Goal: Task Accomplishment & Management: Manage account settings

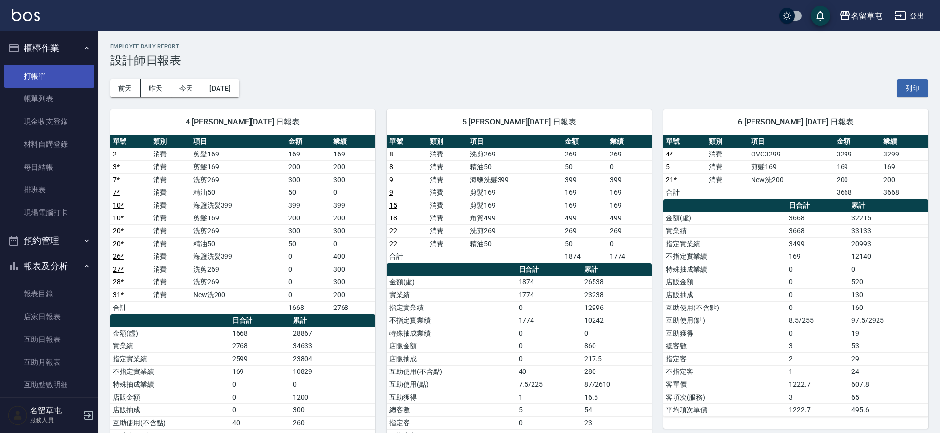
click at [53, 77] on link "打帳單" at bounding box center [49, 76] width 91 height 23
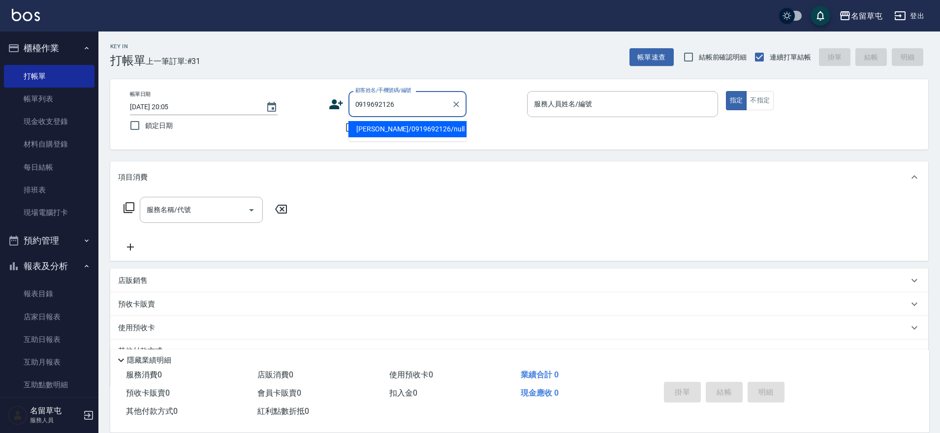
type input "[PERSON_NAME]/0919692126/null"
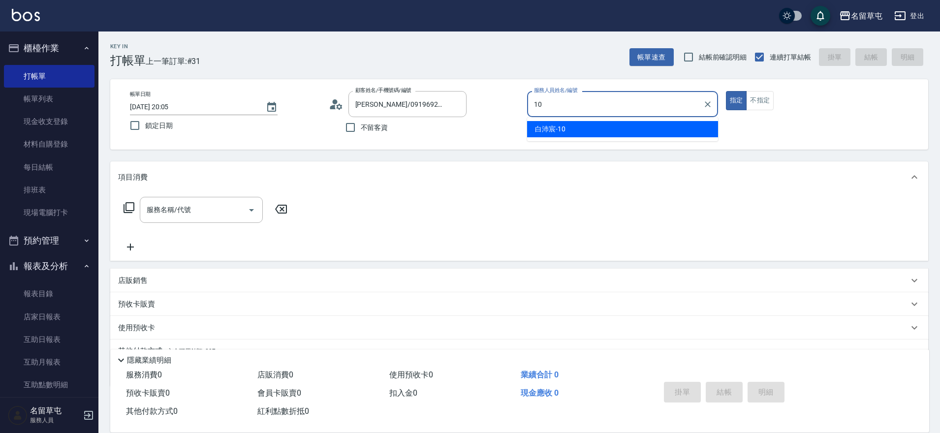
type input "[PERSON_NAME]-10"
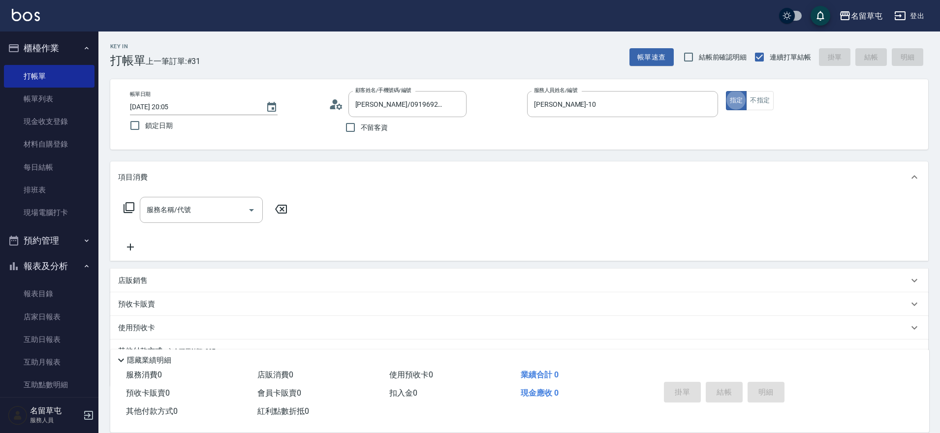
type button "true"
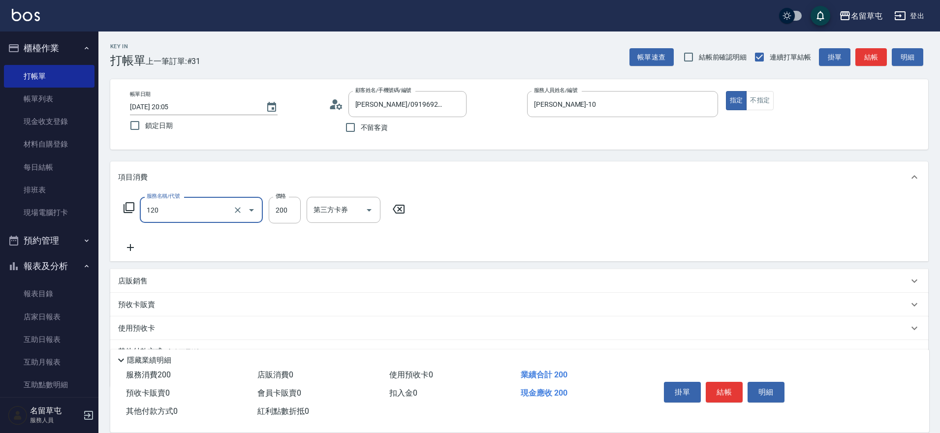
type input "New洗200(120)"
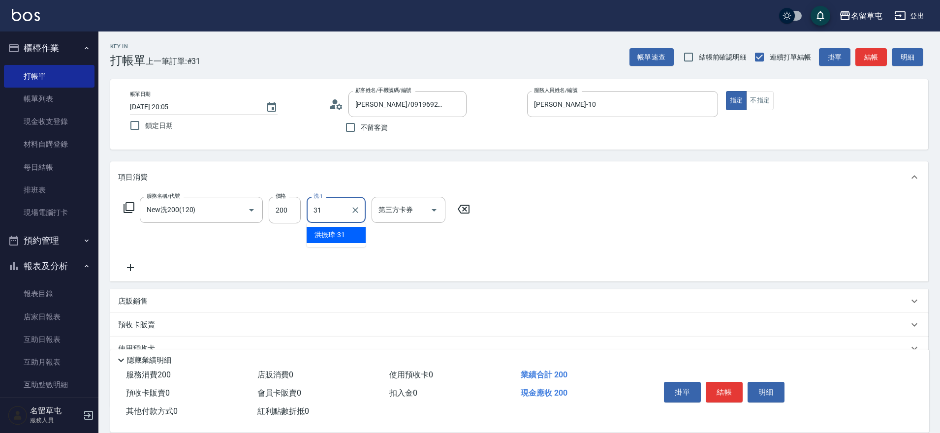
type input "[PERSON_NAME]-31"
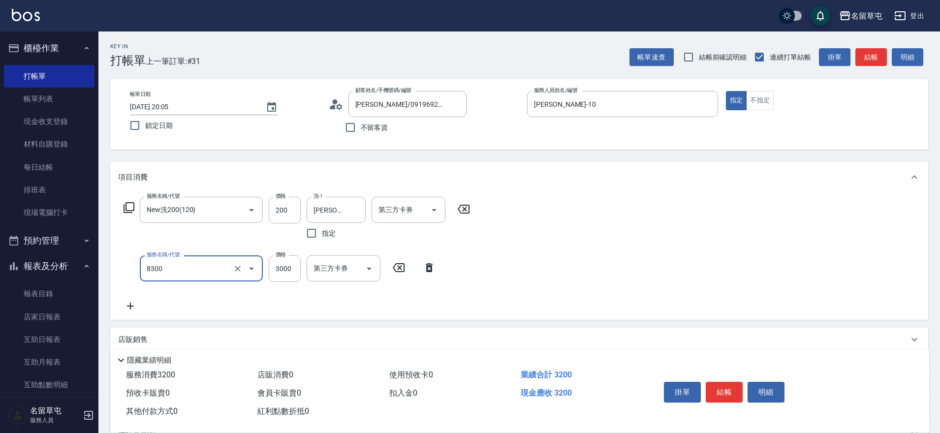
type input "儲3000(8300)"
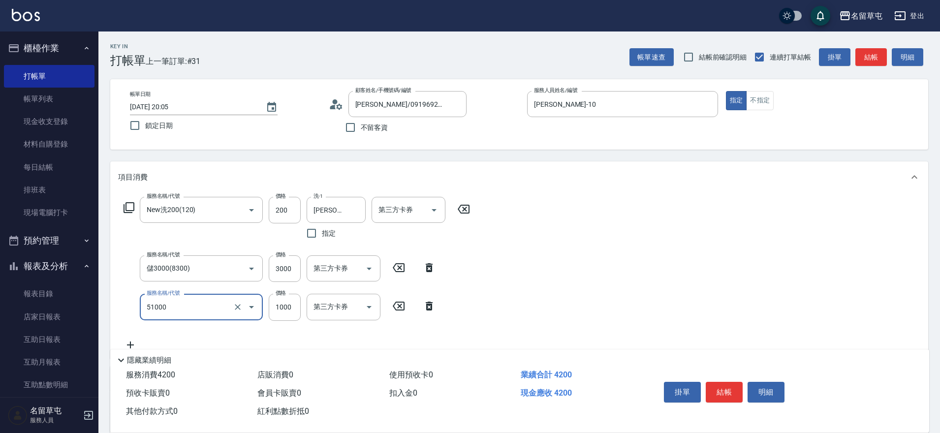
type input "酵素護1000(51000)"
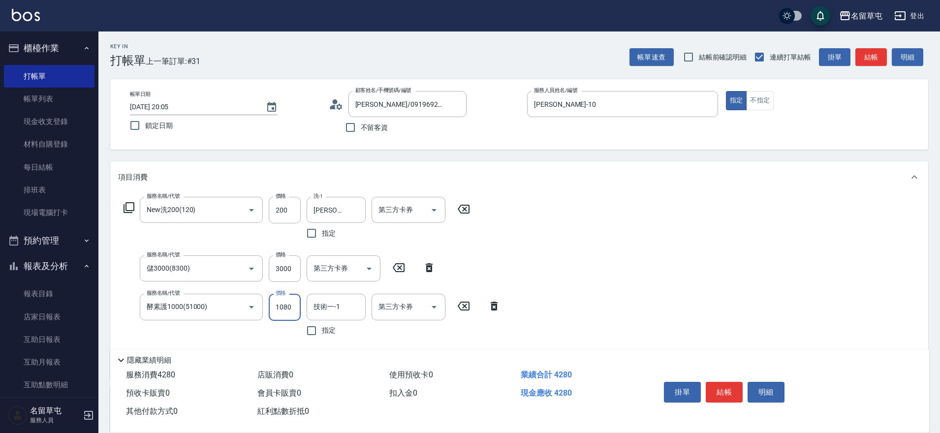
type input "1080"
type input "[PERSON_NAME]-31"
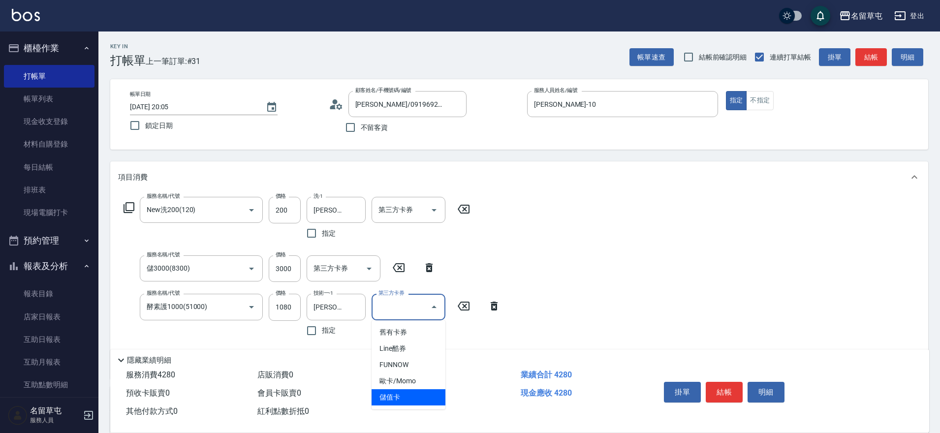
type input "儲值卡"
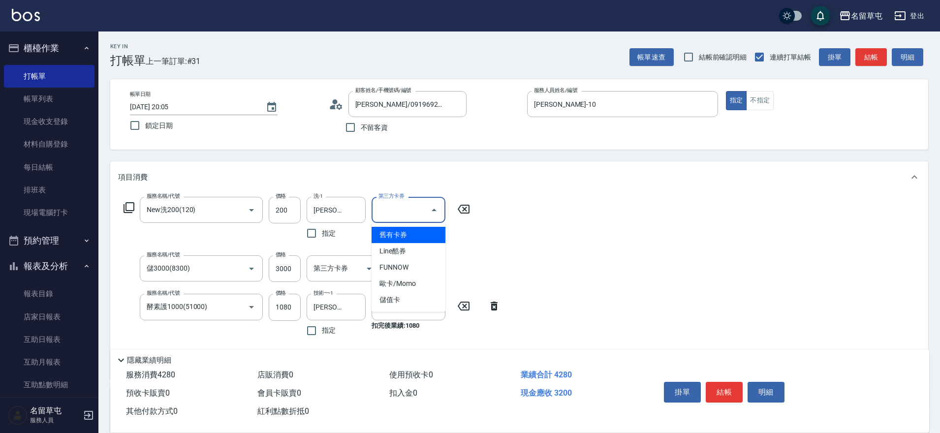
click at [401, 206] on div "第三方卡券 第三方卡券" at bounding box center [408, 210] width 74 height 26
click at [397, 310] on ul "舊有卡券 Line酷券 FUNNOW 歐卡/Momo 儲值卡" at bounding box center [408, 267] width 74 height 89
click at [399, 305] on span "儲值卡" at bounding box center [408, 300] width 74 height 16
type input "儲值卡"
click at [609, 239] on div "服務名稱/代號 New洗200(120) 服務名稱/代號 價格 200 價格 洗-1 [PERSON_NAME]-31 洗-1 指定 第三方卡券 儲值卡 第三…" at bounding box center [519, 285] width 818 height 185
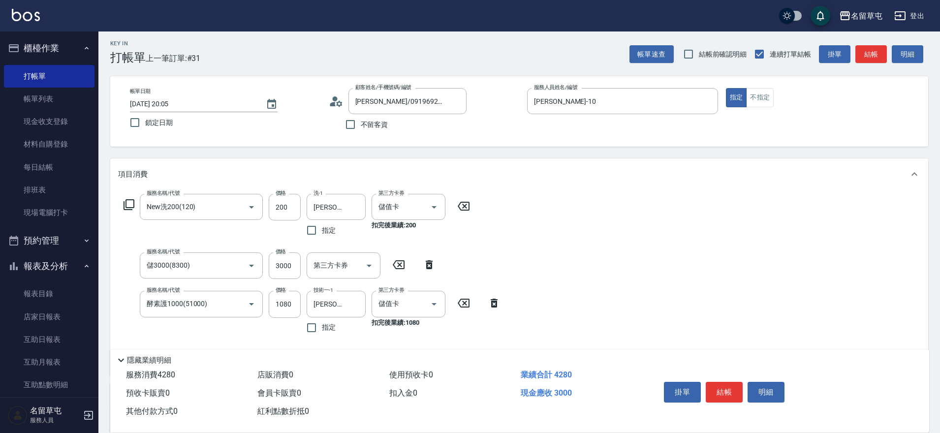
scroll to position [166, 0]
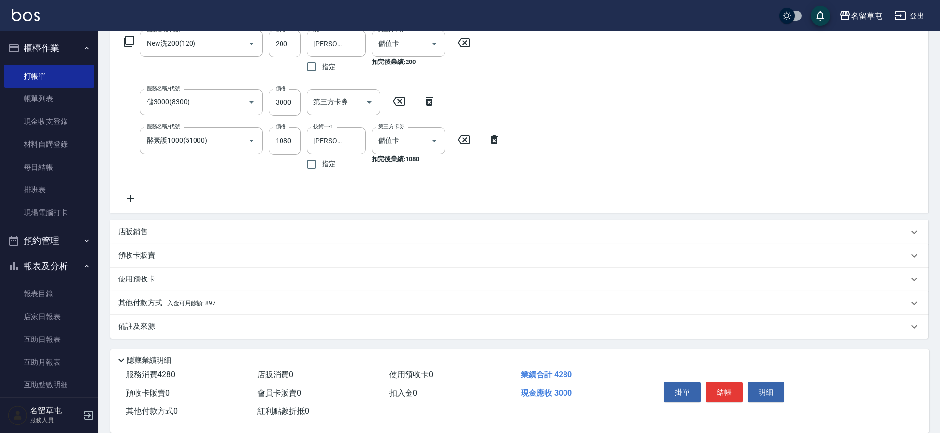
click at [174, 303] on span "入金可用餘額: 897" at bounding box center [191, 303] width 48 height 7
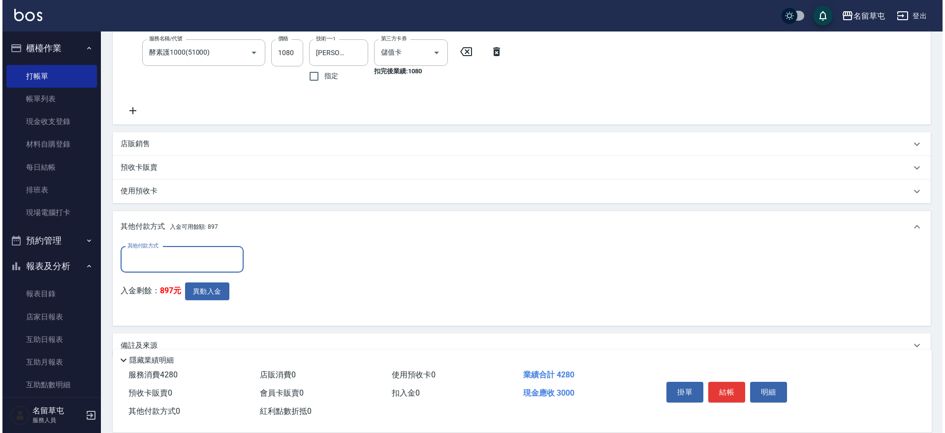
scroll to position [265, 0]
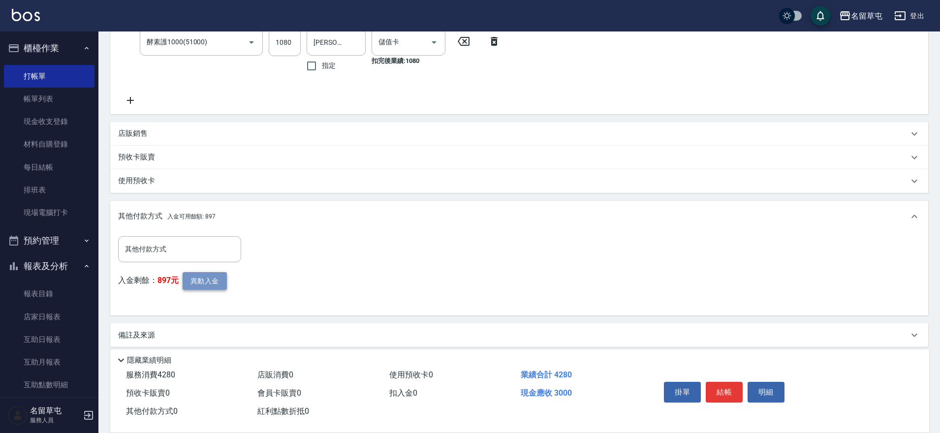
click at [212, 286] on button "異動入金" at bounding box center [205, 281] width 44 height 18
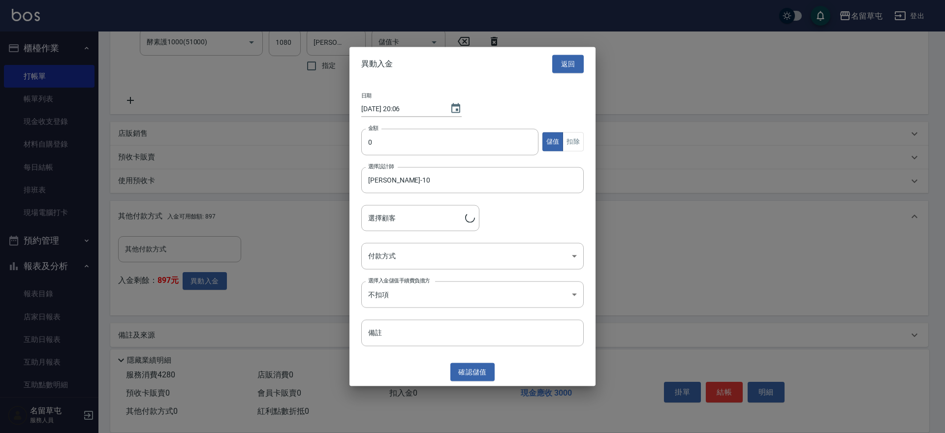
type input "[PERSON_NAME]/0919692126"
click at [386, 138] on input "0" at bounding box center [449, 141] width 177 height 27
type input "3000"
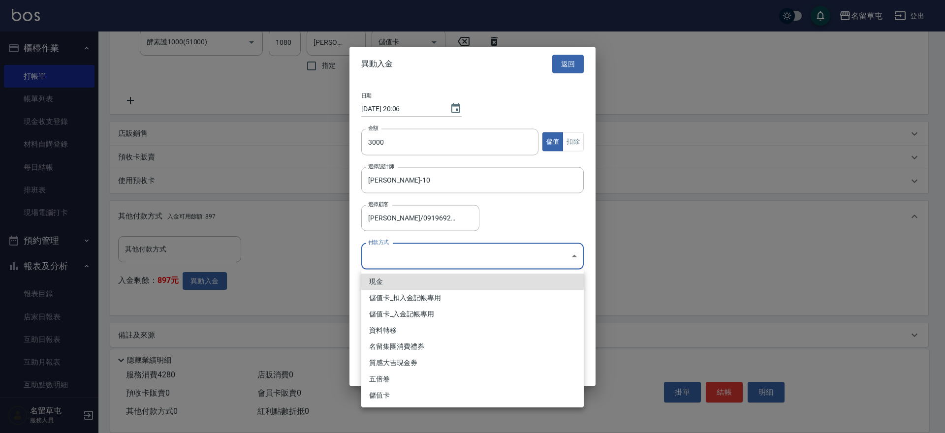
click at [437, 255] on body "名留草屯 登出 櫃檯作業 打帳單 帳單列表 現金收支登錄 材料自購登錄 每日結帳 排班表 現場電腦打卡 預約管理 預約管理 單日預約紀錄 單週預約紀錄 報表及…" at bounding box center [472, 88] width 945 height 706
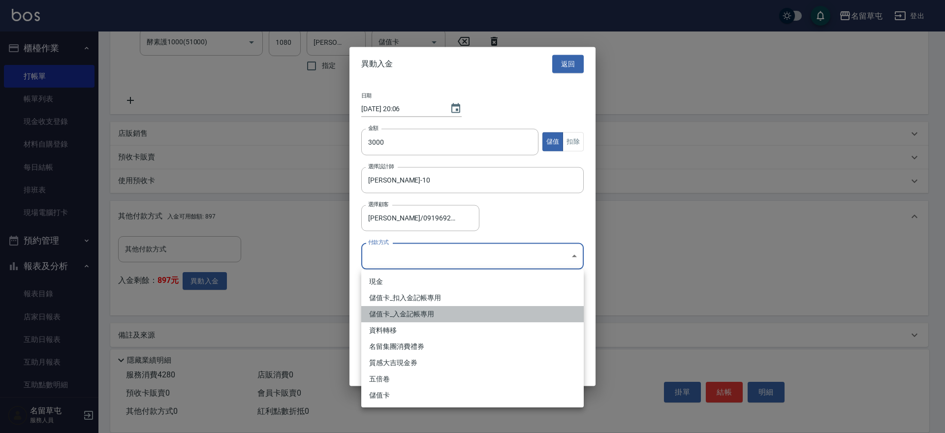
click at [421, 315] on li "儲值卡_入金記帳專用" at bounding box center [472, 314] width 222 height 16
type input "儲值卡_入金記帳專用"
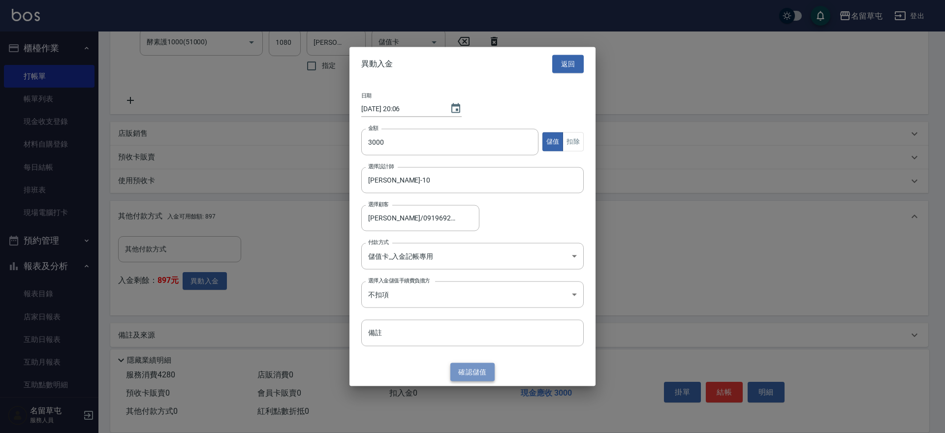
click at [463, 372] on button "確認 儲值" at bounding box center [472, 372] width 44 height 18
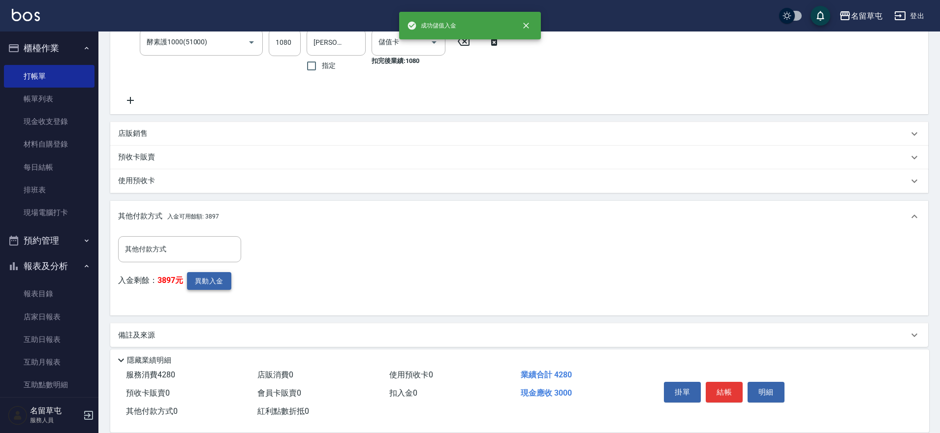
click at [216, 282] on button "異動入金" at bounding box center [209, 281] width 44 height 18
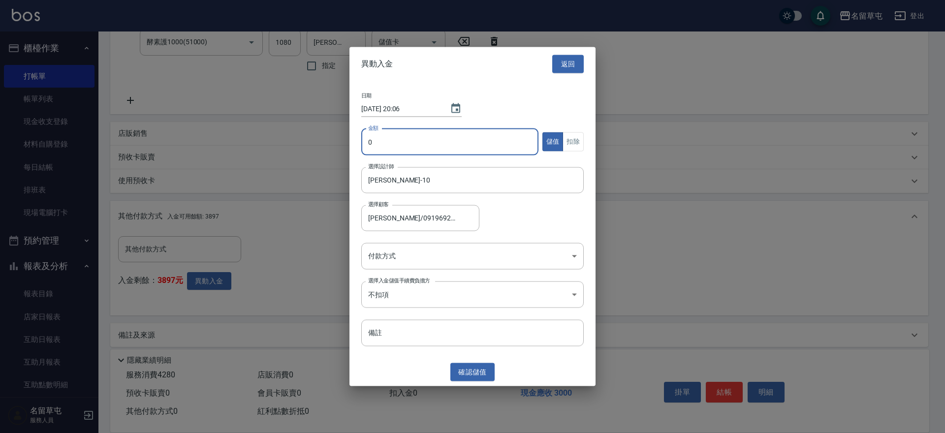
click at [406, 144] on input "0" at bounding box center [449, 141] width 177 height 27
type input "1280"
click at [572, 143] on button "扣除" at bounding box center [572, 141] width 21 height 19
click at [443, 265] on body "名留草屯 登出 櫃檯作業 打帳單 帳單列表 現金收支登錄 材料自購登錄 每日結帳 排班表 現場電腦打卡 預約管理 預約管理 單日預約紀錄 單週預約紀錄 報表及…" at bounding box center [472, 88] width 945 height 706
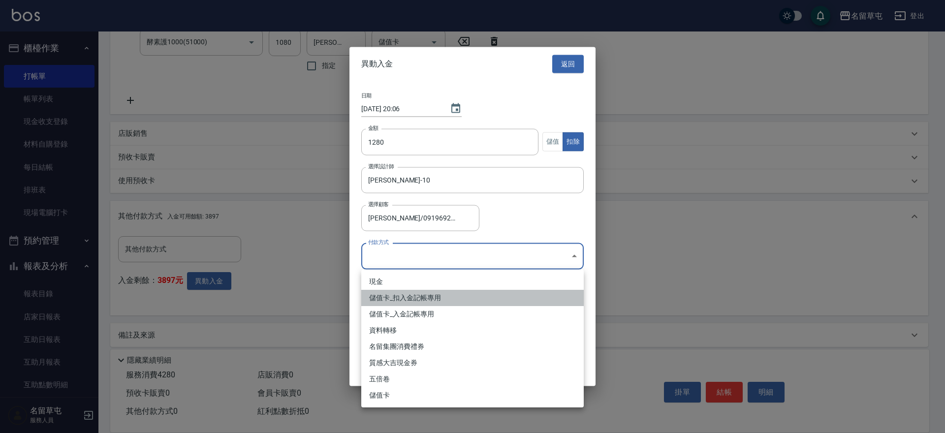
click at [407, 298] on li "儲值卡_扣入金記帳專用" at bounding box center [472, 298] width 222 height 16
type input "儲值卡_扣入金記帳專用"
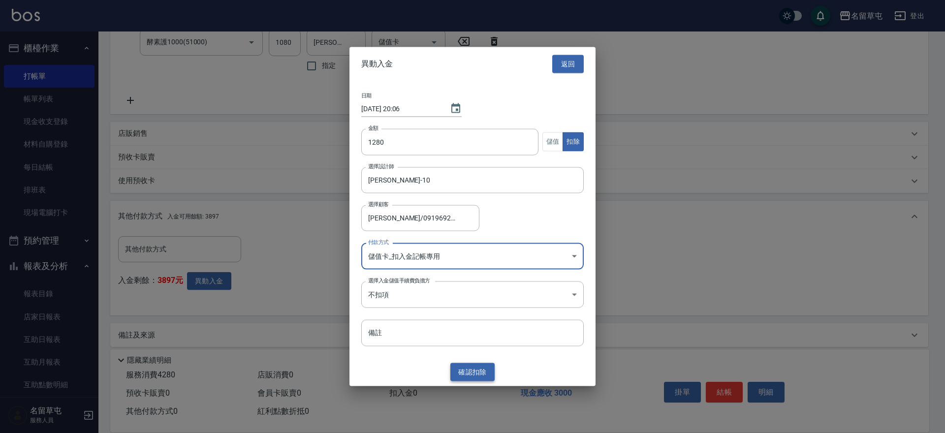
click at [483, 373] on button "確認 扣除" at bounding box center [472, 372] width 44 height 18
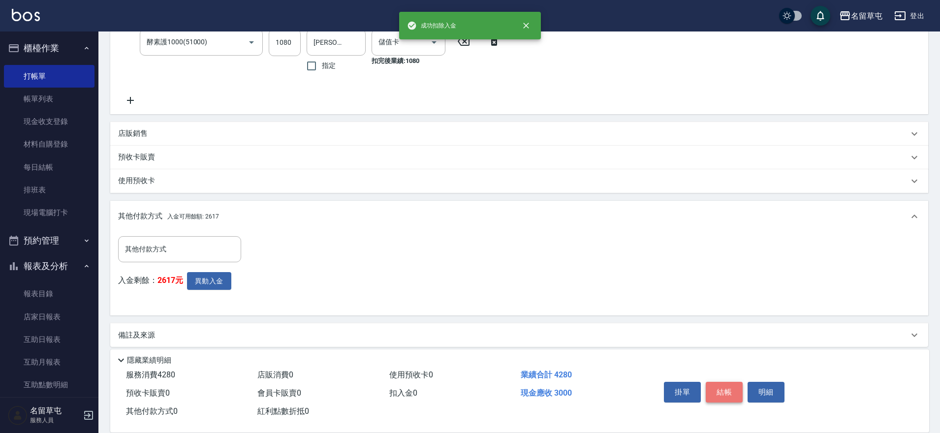
click at [727, 386] on button "結帳" at bounding box center [723, 392] width 37 height 21
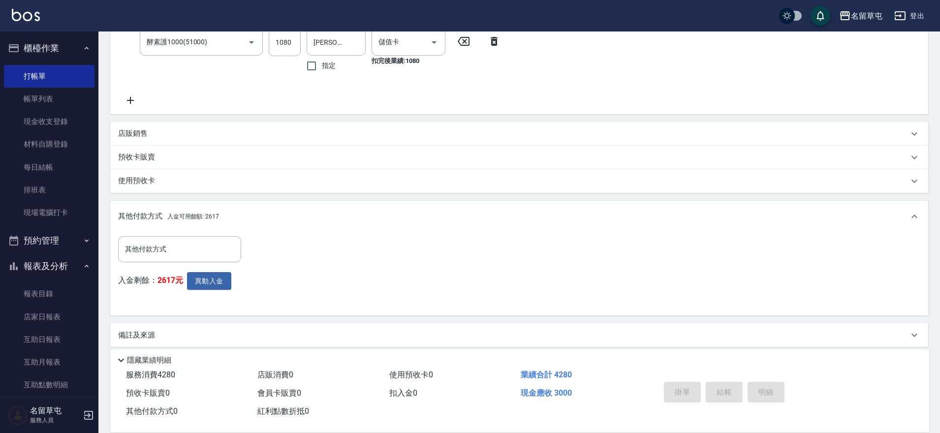
type input "[DATE] 20:06"
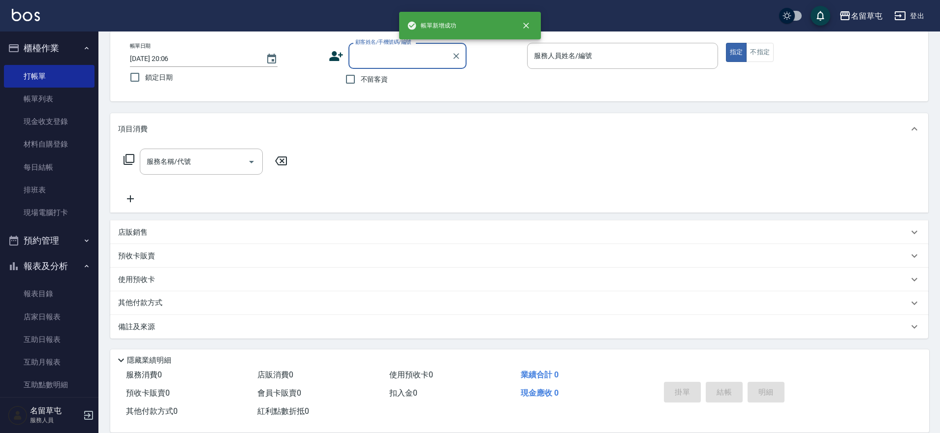
scroll to position [0, 0]
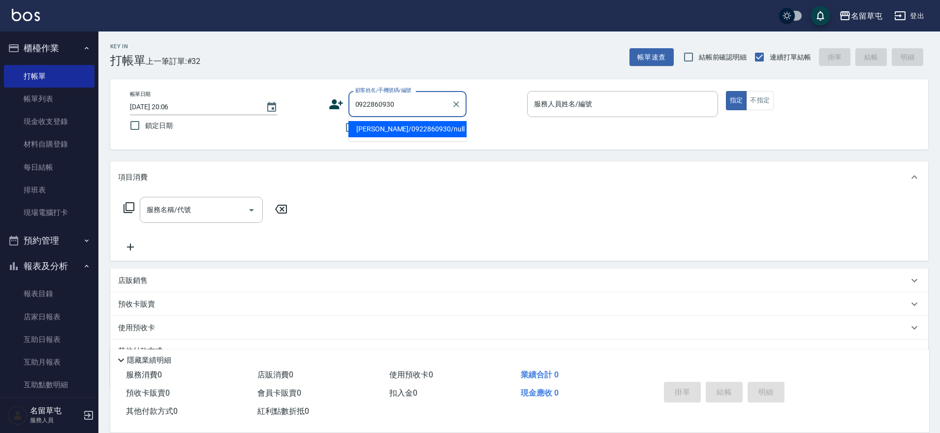
type input "[PERSON_NAME]/0922860930/null"
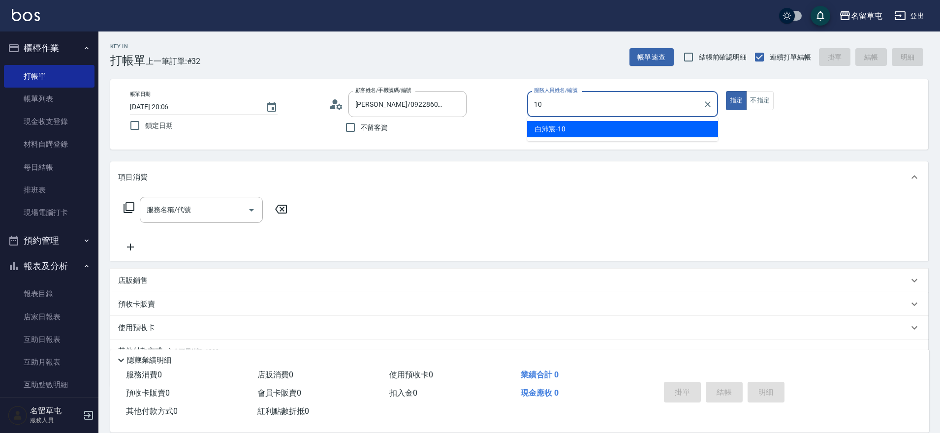
type input "[PERSON_NAME]-10"
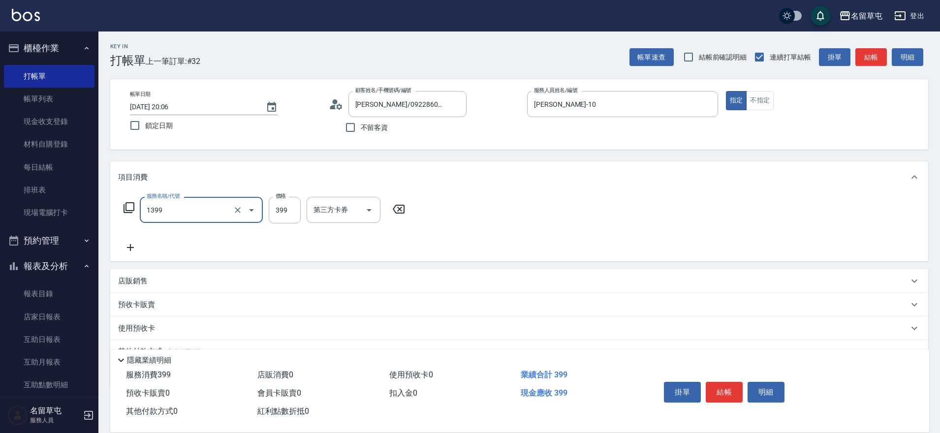
type input "海鹽洗髮399(1399)"
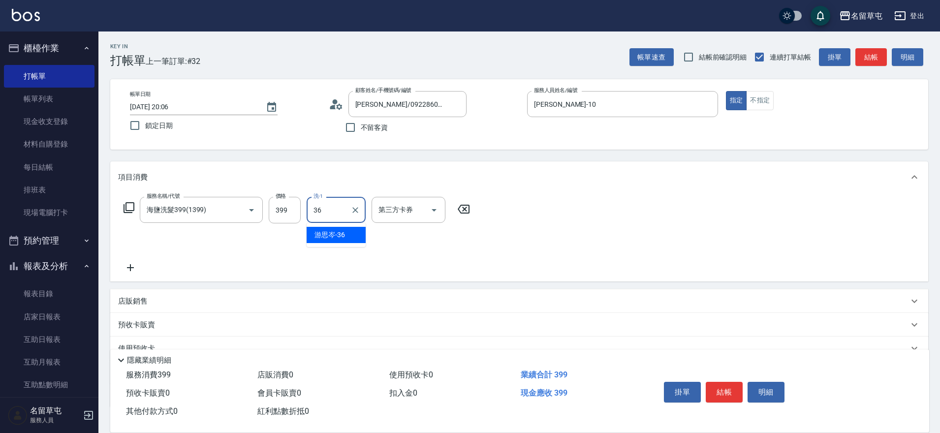
type input "[PERSON_NAME]-36"
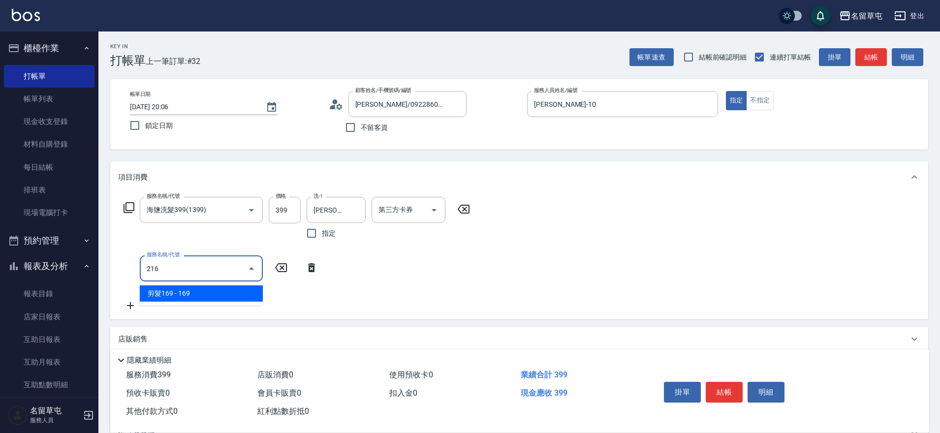
type input "剪髮169(216)"
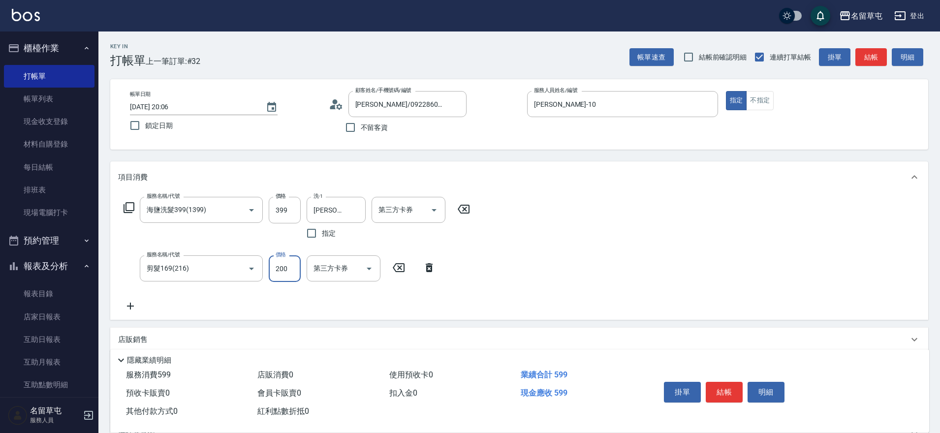
type input "200"
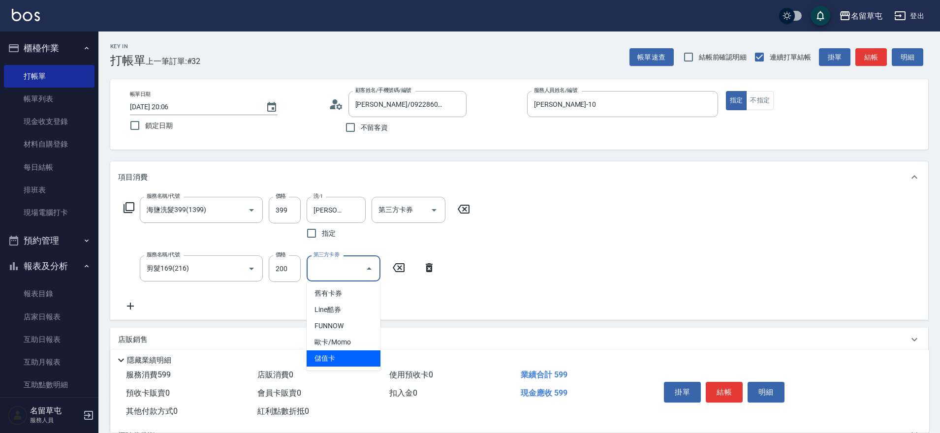
type input "儲值卡"
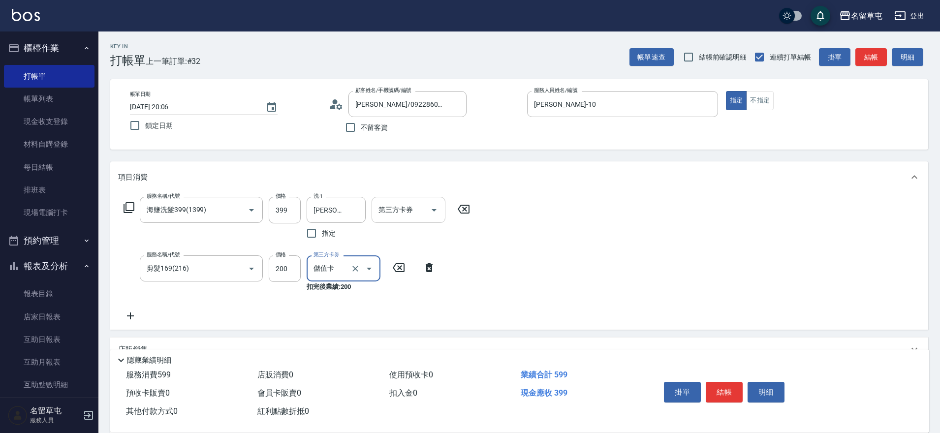
click at [398, 219] on div "第三方卡券" at bounding box center [408, 210] width 74 height 26
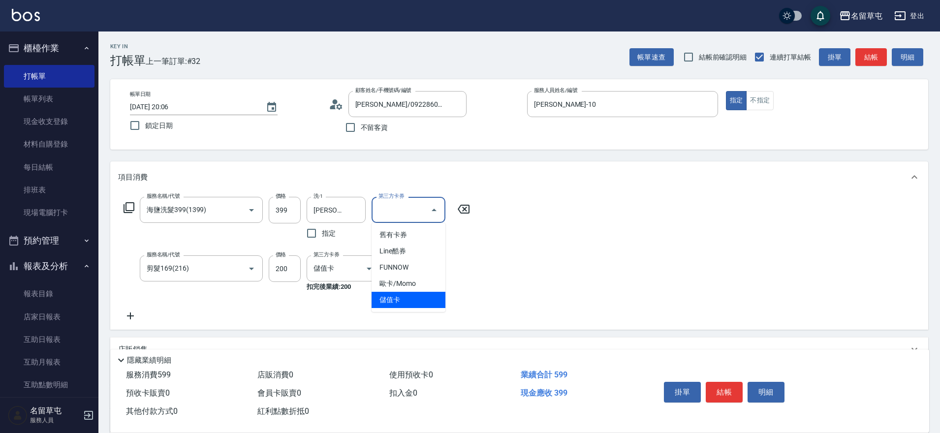
click at [396, 299] on span "儲值卡" at bounding box center [408, 300] width 74 height 16
type input "儲值卡"
click at [679, 282] on div "服務名稱/代號 海鹽洗髮399(1399) 服務名稱/代號 價格 399 價格 洗-1 [PERSON_NAME]-36 洗-1 指定 第三方卡券 儲值卡 第…" at bounding box center [519, 261] width 818 height 137
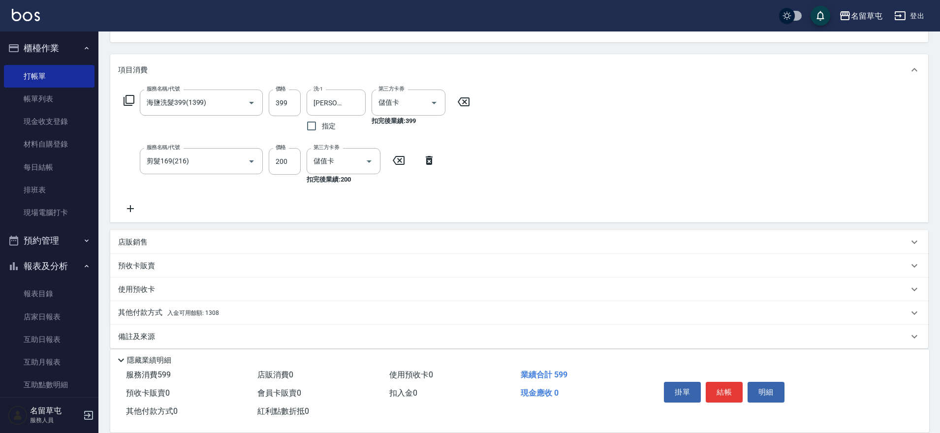
scroll to position [117, 0]
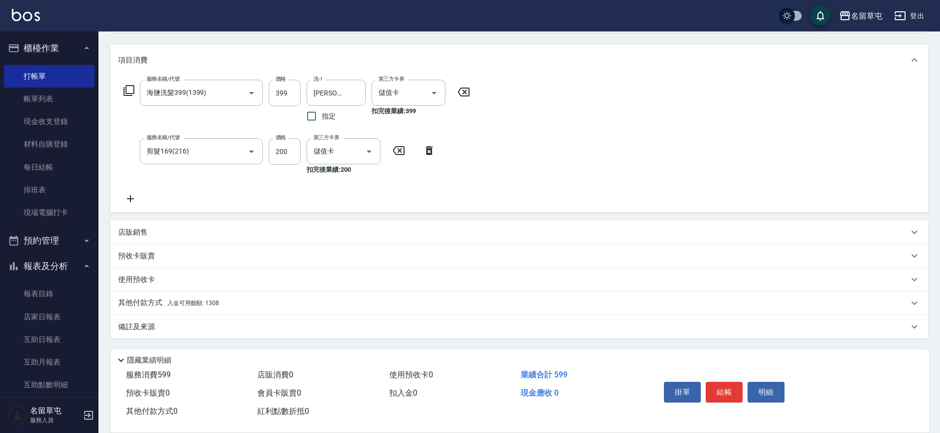
click at [144, 302] on p "其他付款方式 入金可用餘額: 1308" at bounding box center [168, 303] width 101 height 11
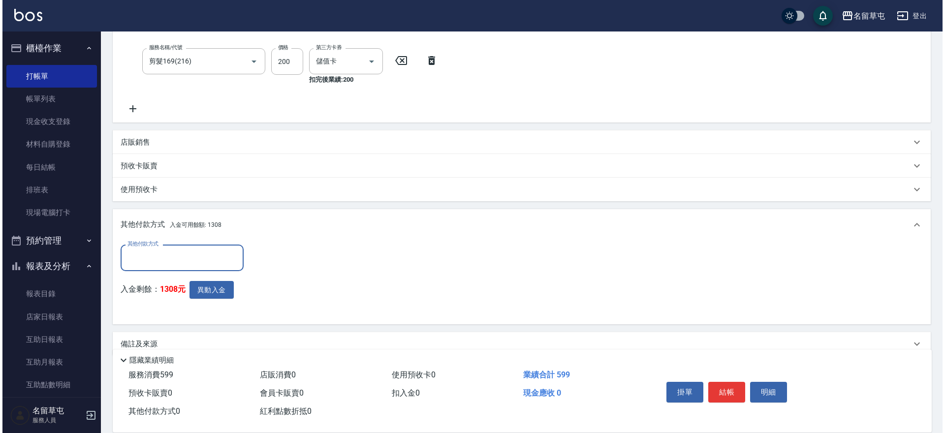
scroll to position [224, 0]
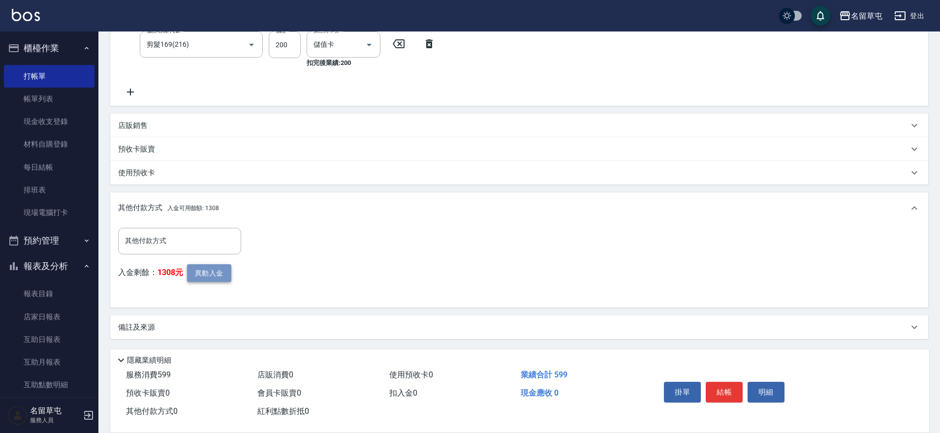
click at [209, 278] on button "異動入金" at bounding box center [209, 273] width 44 height 18
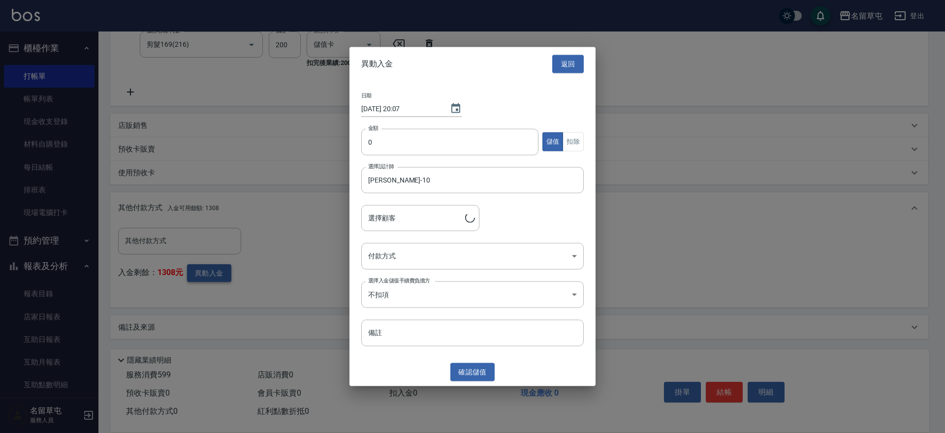
type input "[PERSON_NAME]/0922860930"
click at [427, 137] on input "0" at bounding box center [449, 141] width 177 height 27
type input "599"
click at [570, 141] on button "扣除" at bounding box center [572, 141] width 21 height 19
click at [495, 250] on body "名留草屯 登出 櫃檯作業 打帳單 帳單列表 現金收支登錄 材料自購登錄 每日結帳 排班表 現場電腦打卡 預約管理 預約管理 單日預約紀錄 單週預約紀錄 報表及…" at bounding box center [472, 104] width 945 height 657
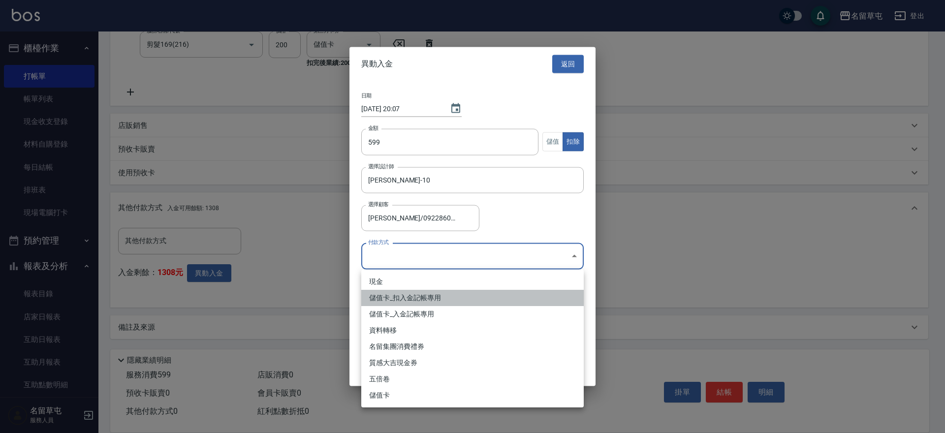
click at [450, 293] on li "儲值卡_扣入金記帳專用" at bounding box center [472, 298] width 222 height 16
type input "儲值卡_扣入金記帳專用"
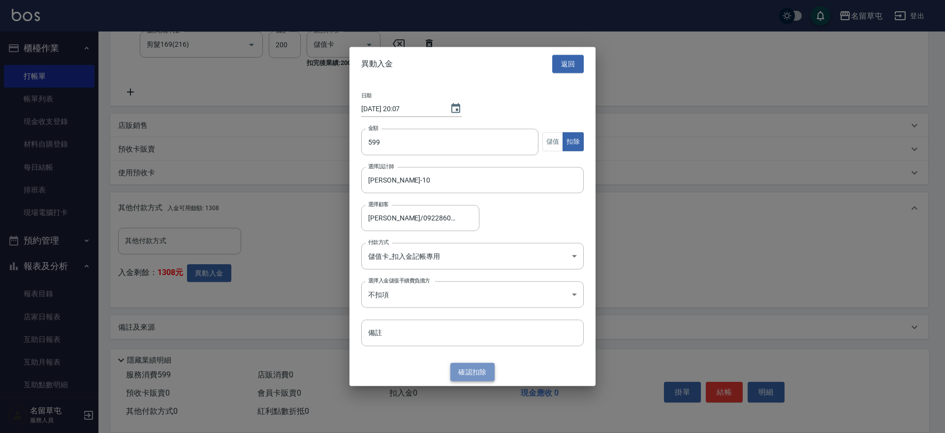
click at [475, 369] on button "確認 扣除" at bounding box center [472, 372] width 44 height 18
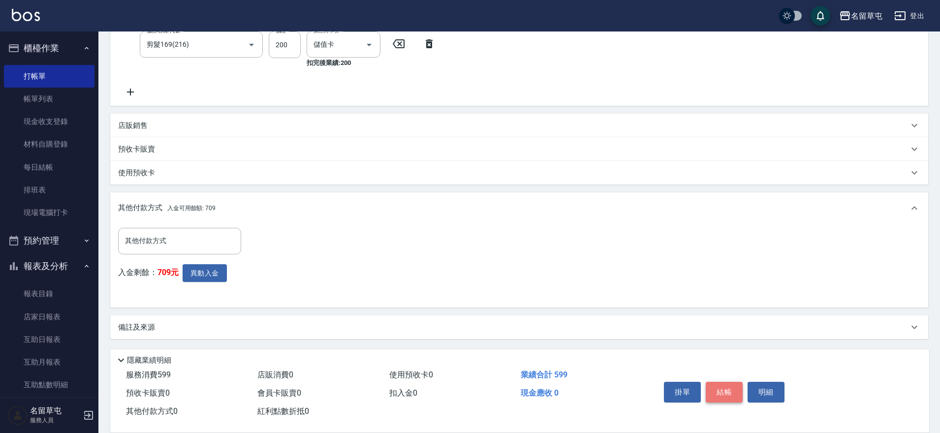
click at [727, 387] on button "結帳" at bounding box center [723, 392] width 37 height 21
type input "[DATE] 20:07"
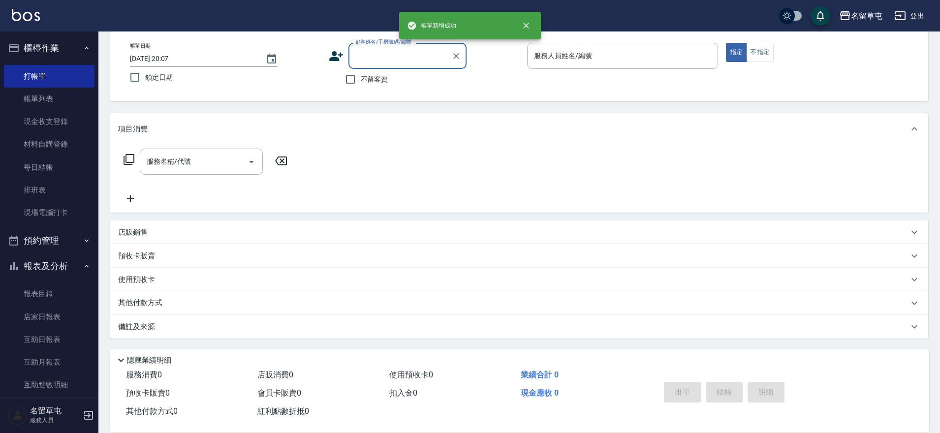
scroll to position [0, 0]
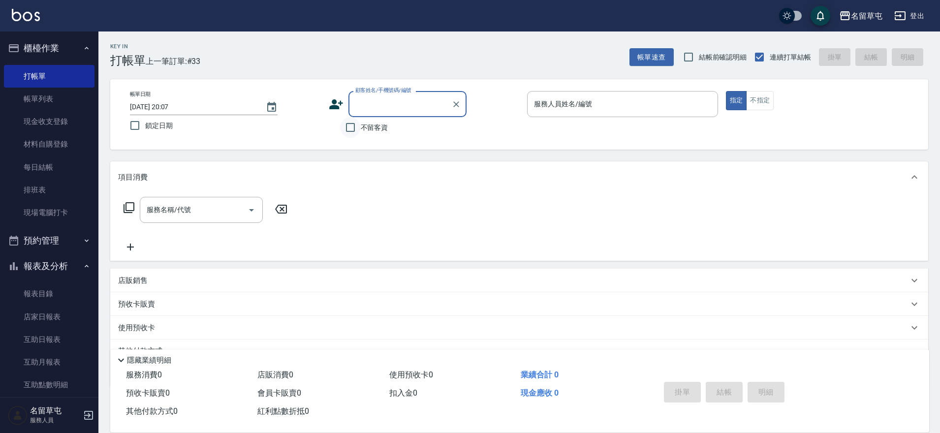
click at [349, 130] on input "不留客資" at bounding box center [350, 127] width 21 height 21
checkbox input "true"
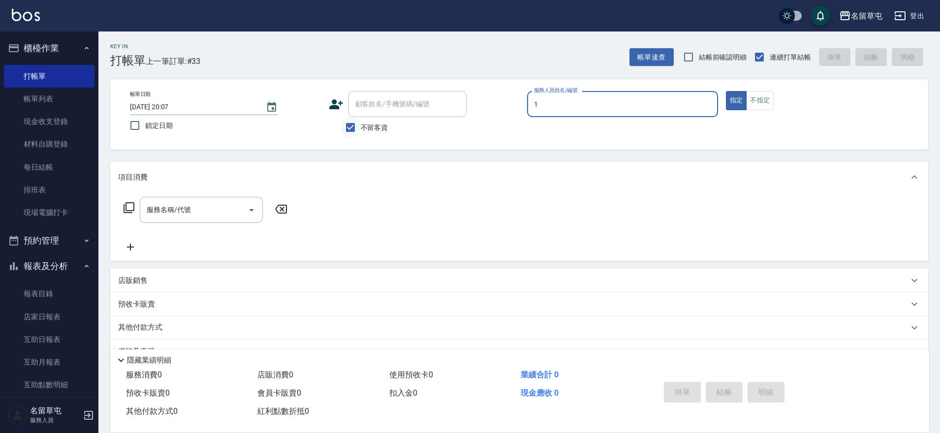
type input "10"
type input "[PERSON_NAME]/0923321687/"
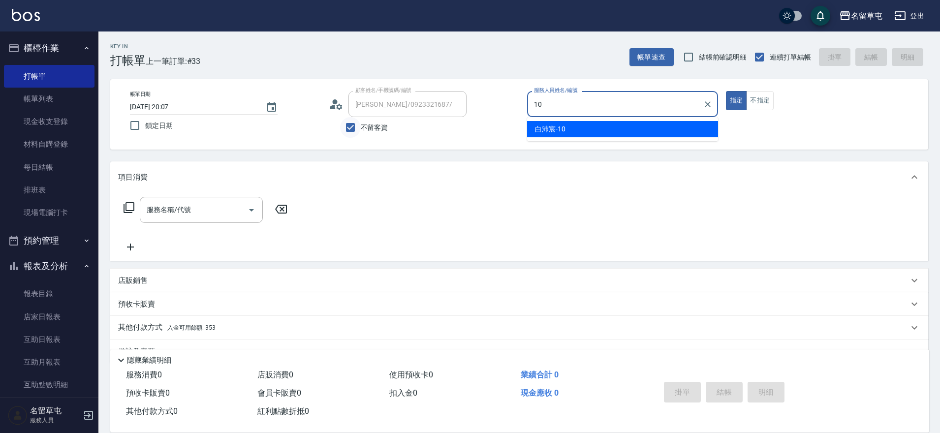
type input "[PERSON_NAME]-10"
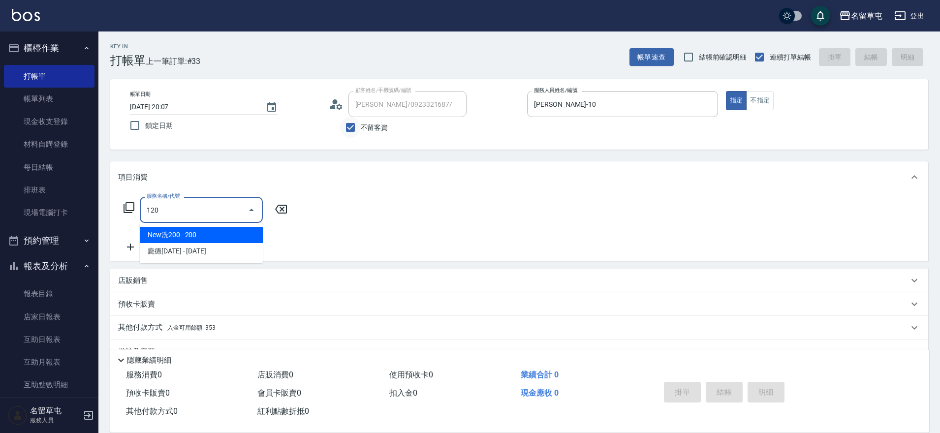
type input "New洗200(120)"
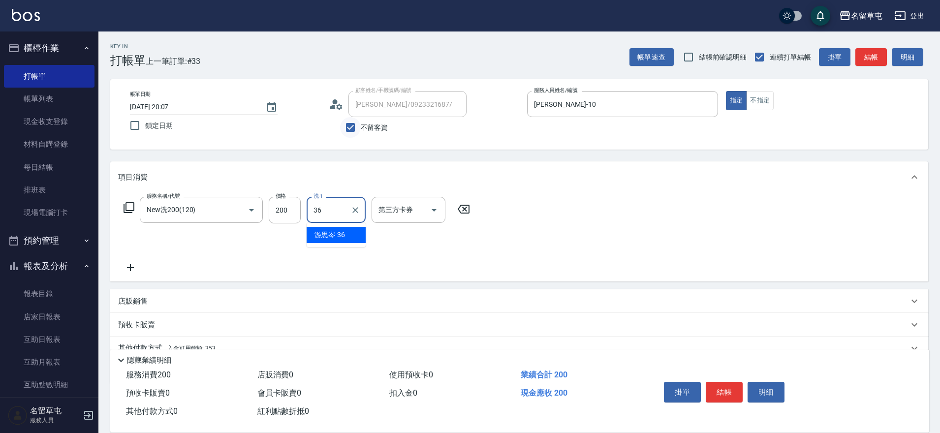
type input "[PERSON_NAME]-36"
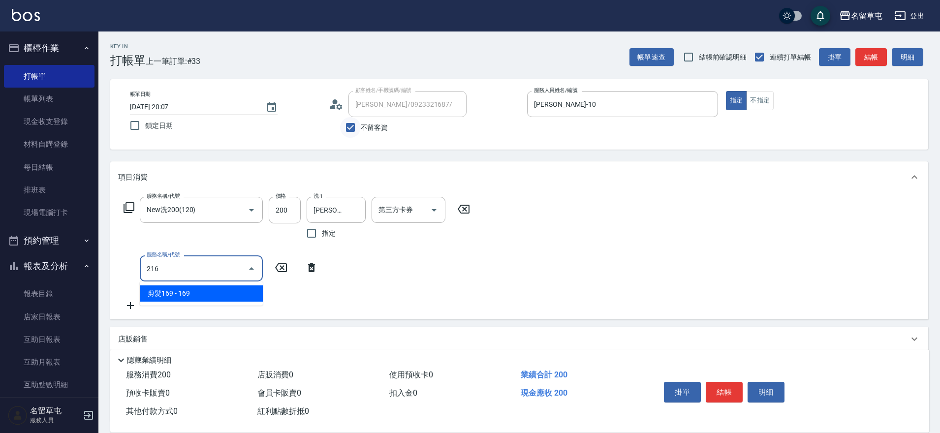
type input "剪髮169(216)"
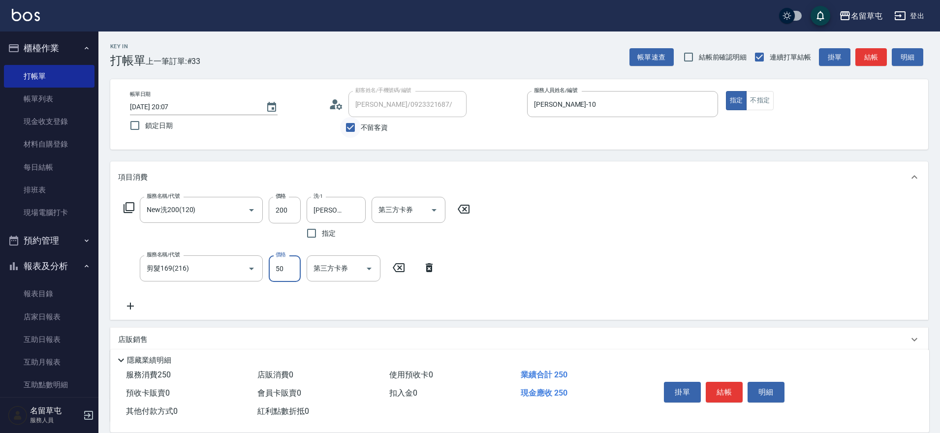
type input "50"
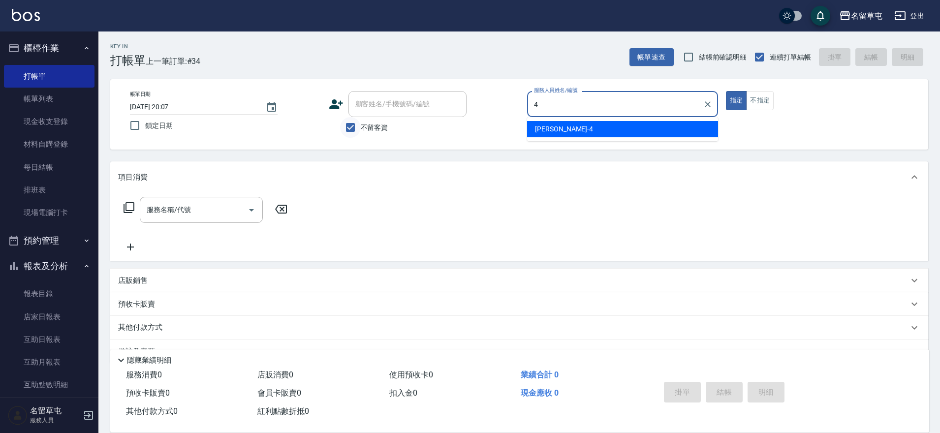
type input "[PERSON_NAME]-4"
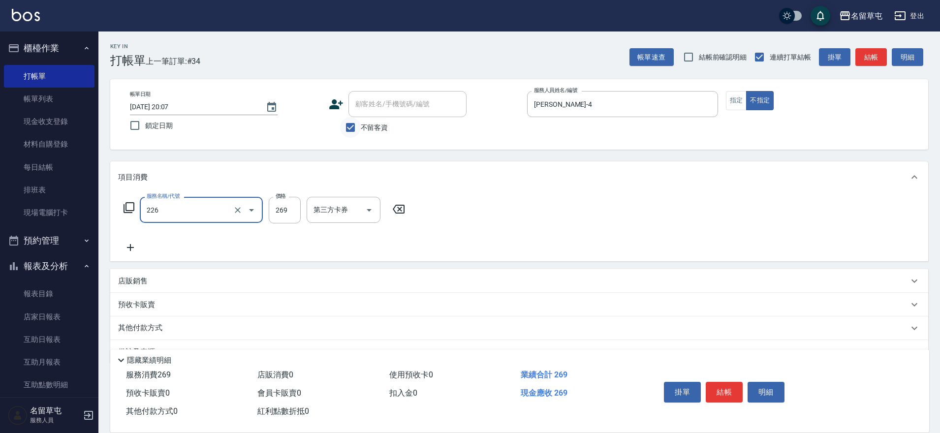
type input "洗剪269(226)"
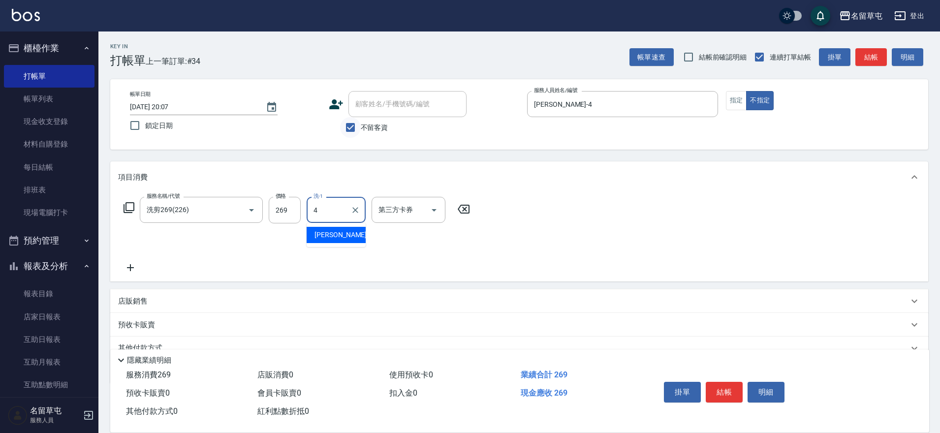
type input "[PERSON_NAME]-4"
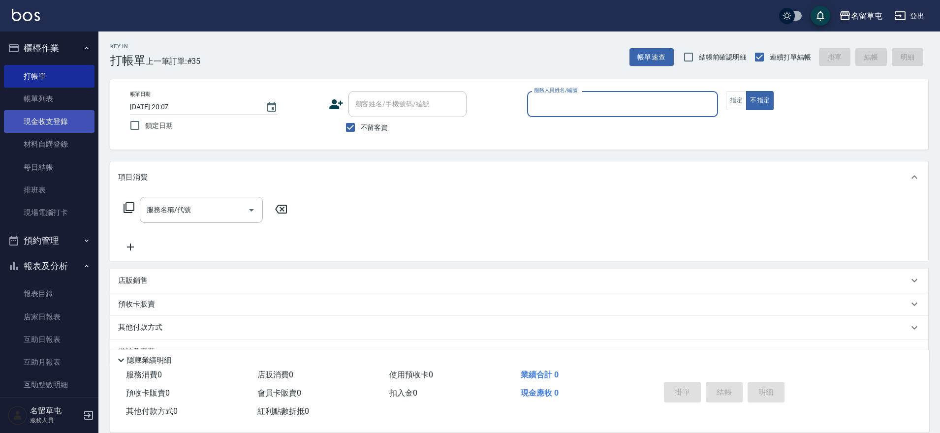
click at [51, 113] on link "現金收支登錄" at bounding box center [49, 121] width 91 height 23
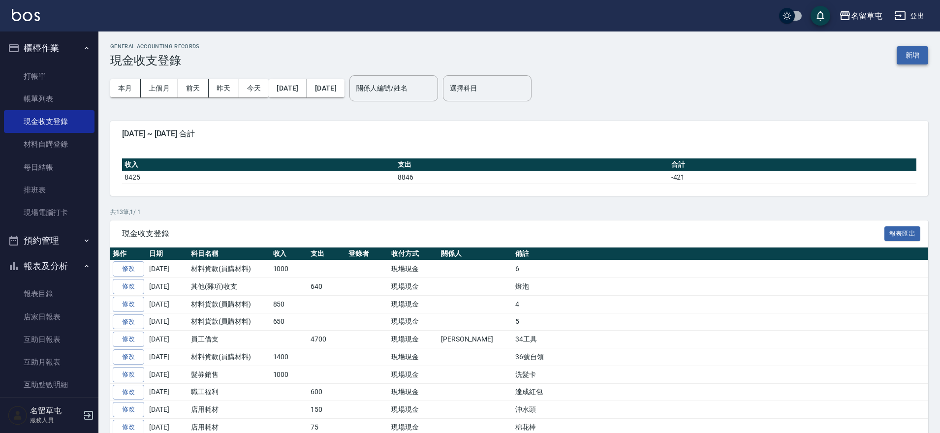
click at [900, 60] on button "新增" at bounding box center [911, 55] width 31 height 18
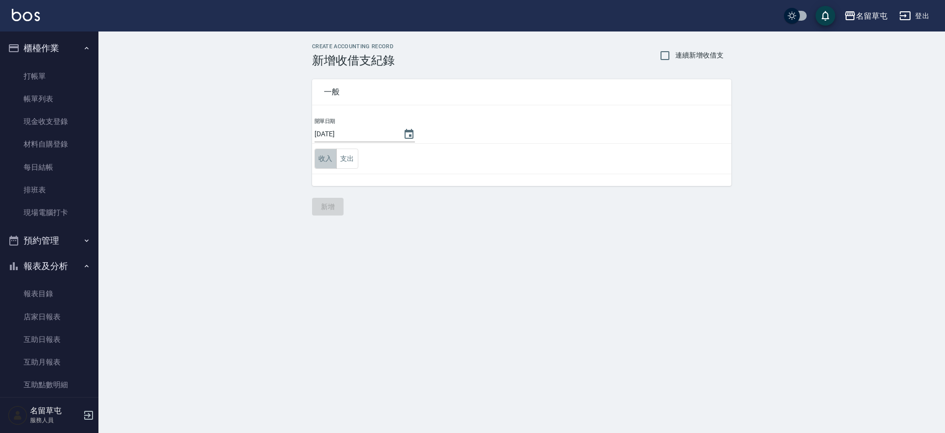
click at [317, 156] on button "收入" at bounding box center [325, 159] width 22 height 20
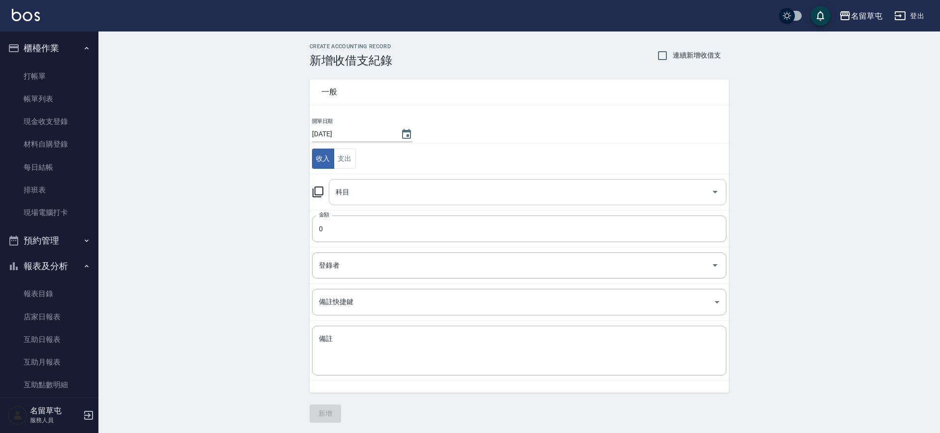
click at [355, 199] on input "科目" at bounding box center [520, 192] width 374 height 17
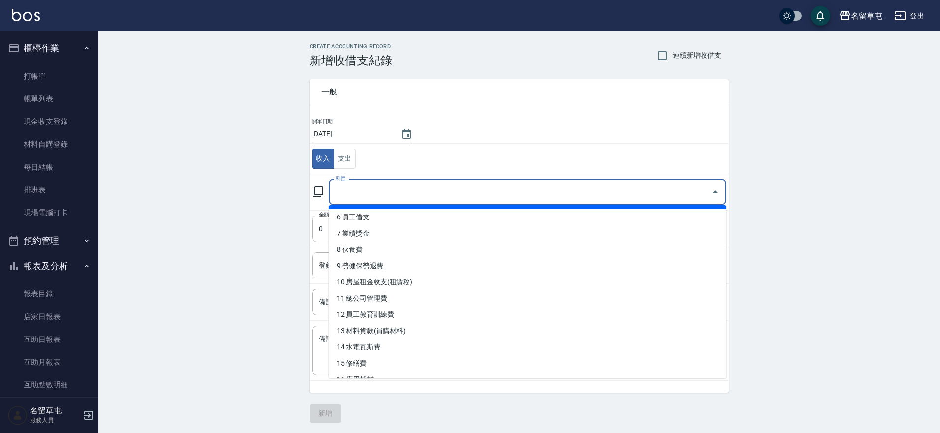
scroll to position [98, 0]
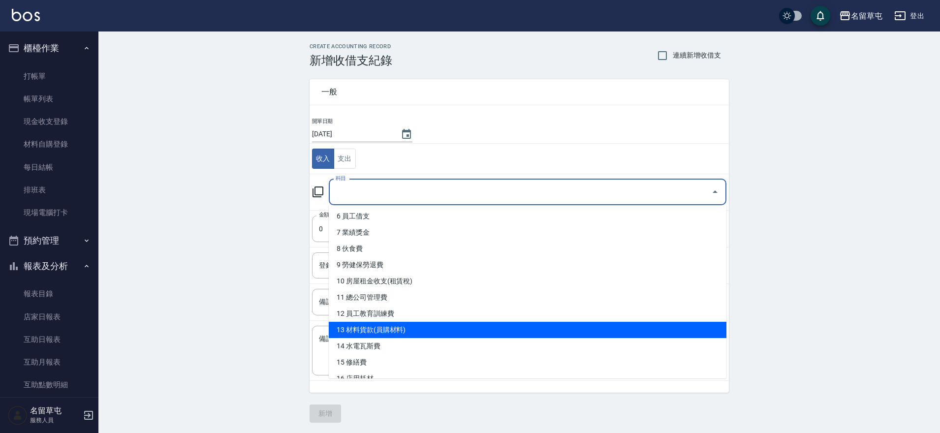
click at [377, 326] on li "13 材料貨款(員購材料)" at bounding box center [528, 330] width 398 height 16
type input "13 材料貨款(員購材料)"
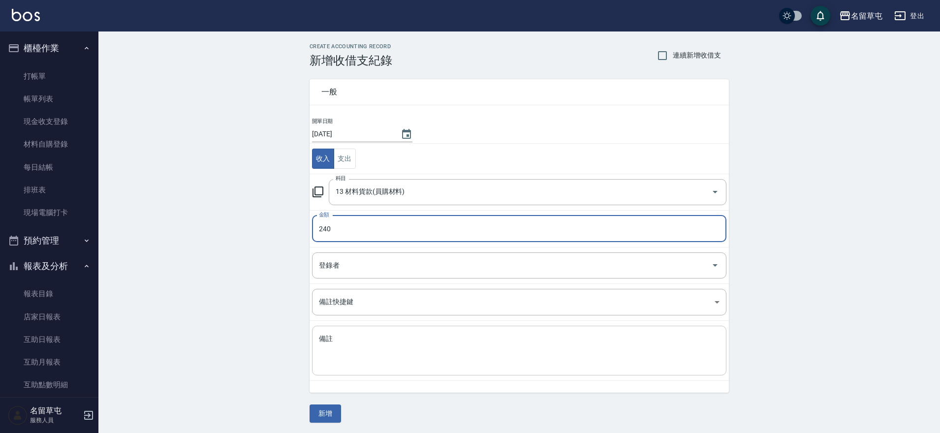
type input "240"
click at [366, 352] on textarea "備註" at bounding box center [519, 350] width 400 height 33
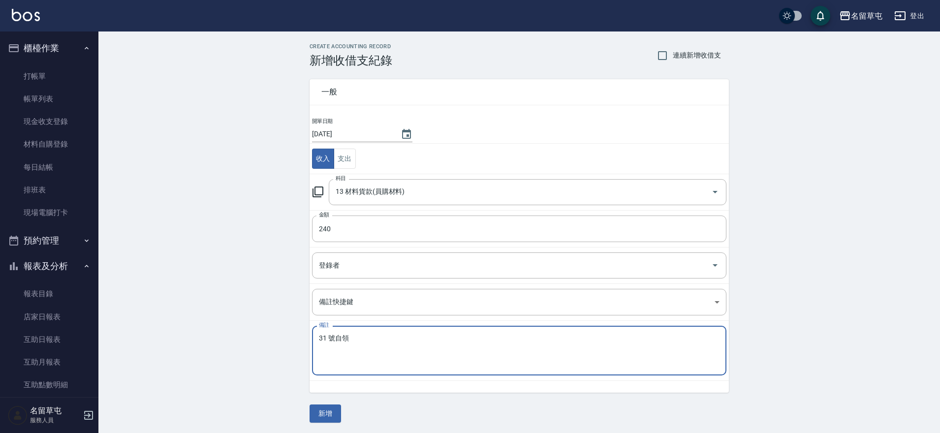
type textarea "31 號自領"
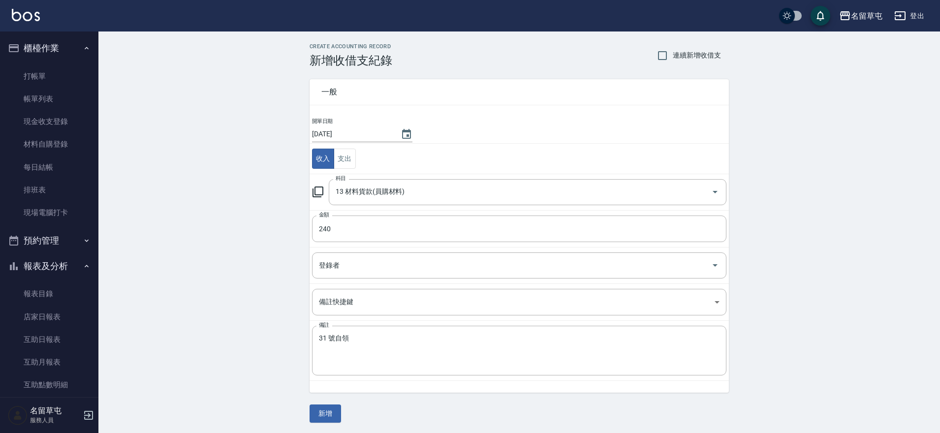
click at [341, 417] on div "一般 開單日期 [DATE] 收入 支出 科目 13 材料貨款(員購材料) 科目 金額 240 金額 登錄者 登錄者 備註快捷鍵 ​ 備註快捷鍵 備註 31 …" at bounding box center [518, 244] width 419 height 355
click at [328, 418] on button "新增" at bounding box center [324, 413] width 31 height 18
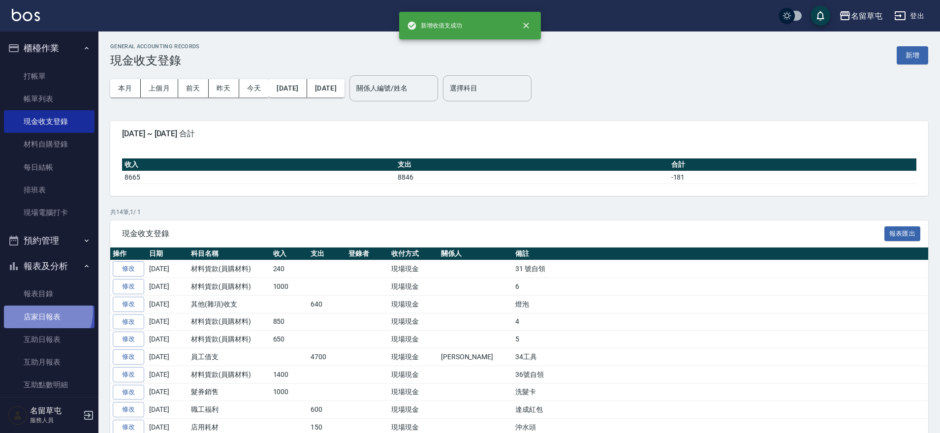
click at [39, 311] on link "店家日報表" at bounding box center [49, 317] width 91 height 23
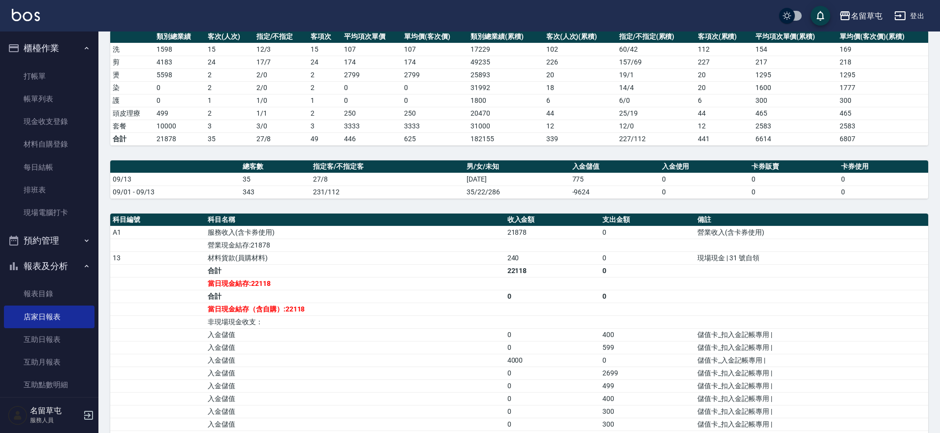
scroll to position [148, 0]
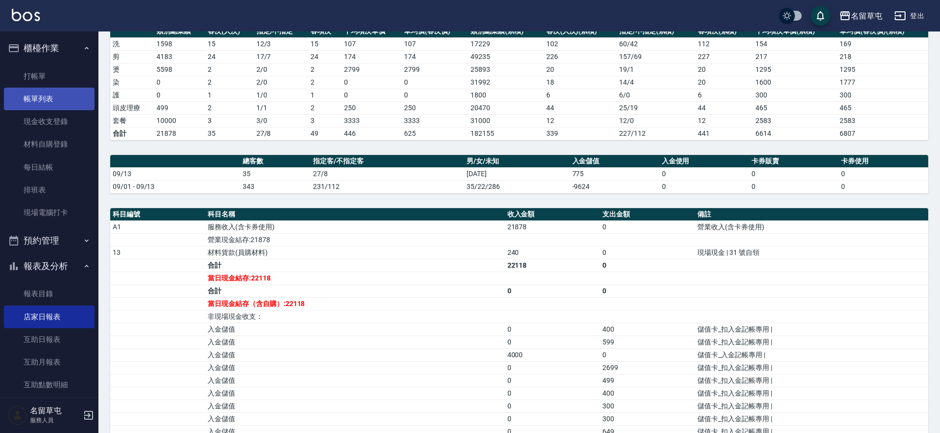
click at [34, 102] on link "帳單列表" at bounding box center [49, 99] width 91 height 23
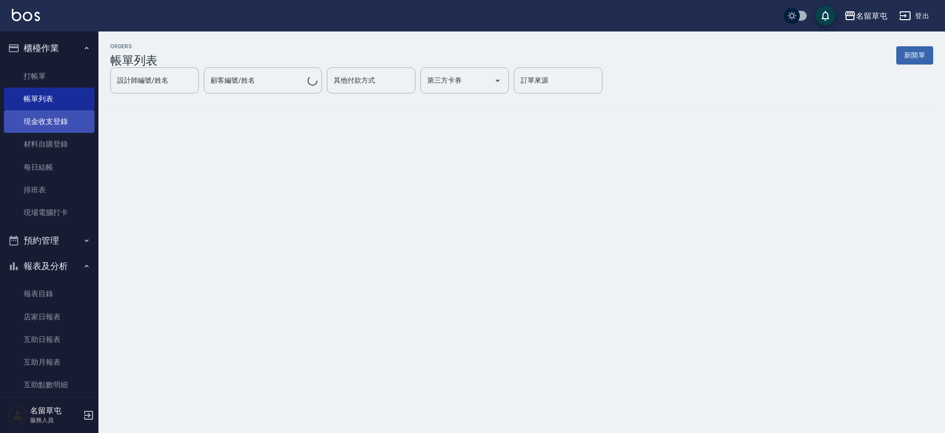
click at [41, 122] on link "現金收支登錄" at bounding box center [49, 121] width 91 height 23
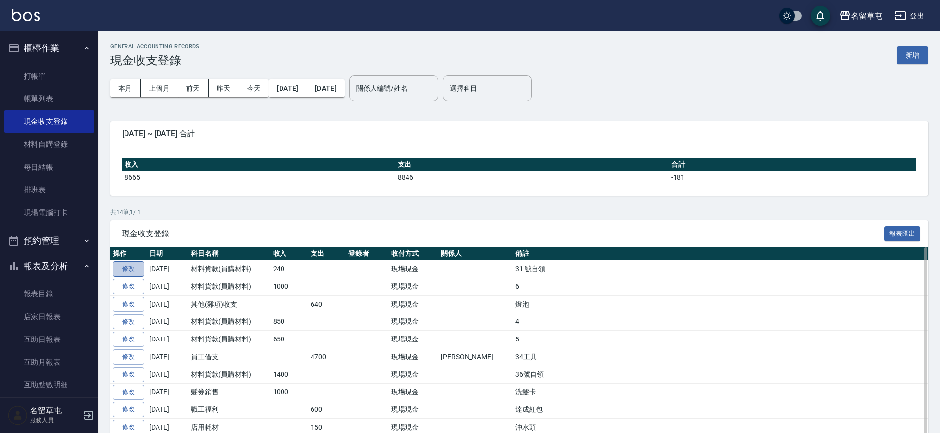
click at [122, 266] on link "修改" at bounding box center [128, 268] width 31 height 15
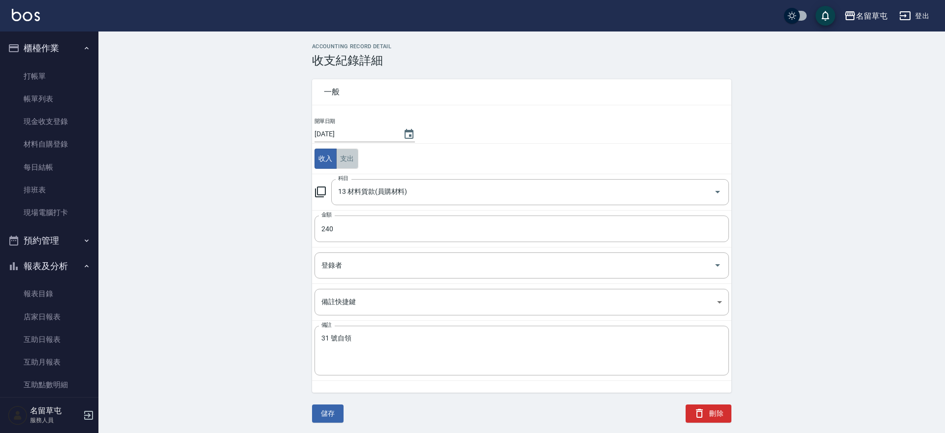
click at [340, 158] on button "支出" at bounding box center [347, 159] width 22 height 20
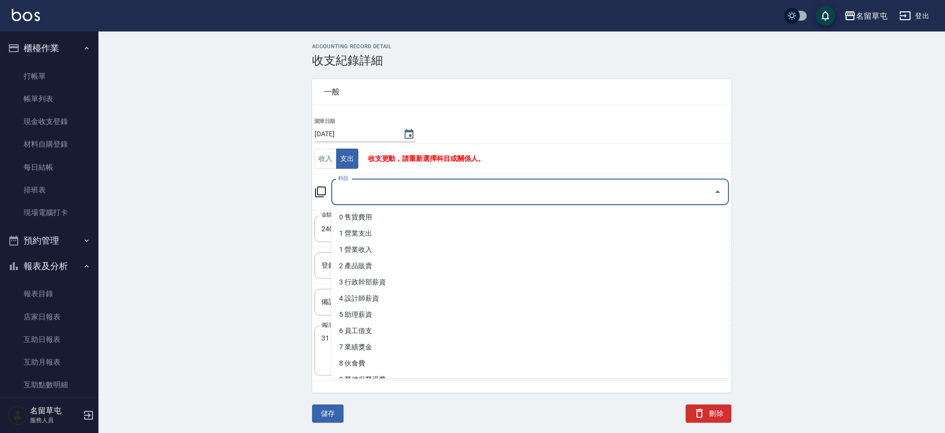
click at [369, 192] on input "科目" at bounding box center [523, 192] width 374 height 17
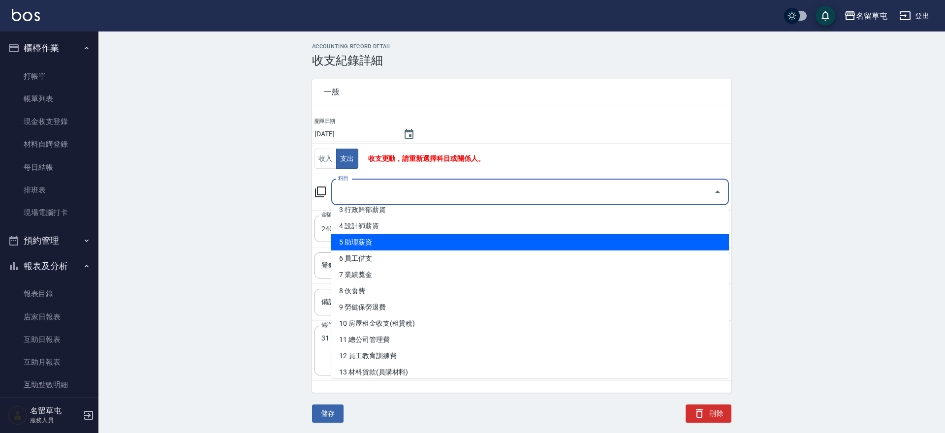
scroll to position [98, 0]
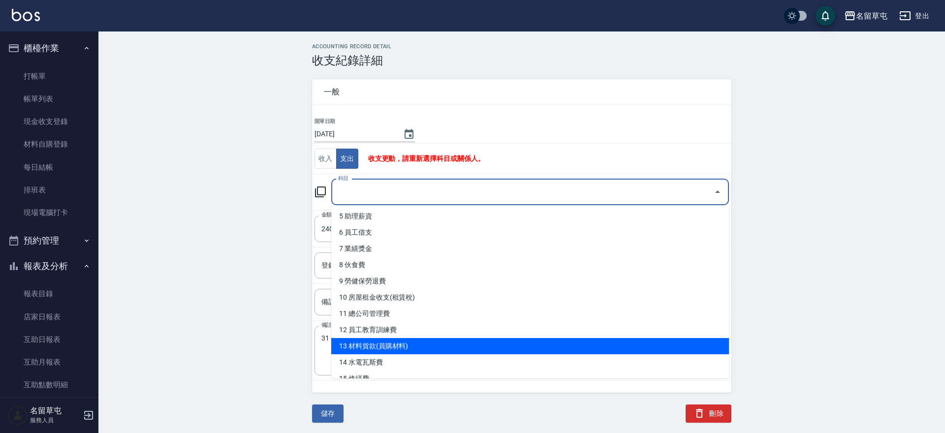
click at [369, 344] on li "13 材料貨款(員購材料)" at bounding box center [530, 346] width 398 height 16
type input "13 材料貨款(員購材料)"
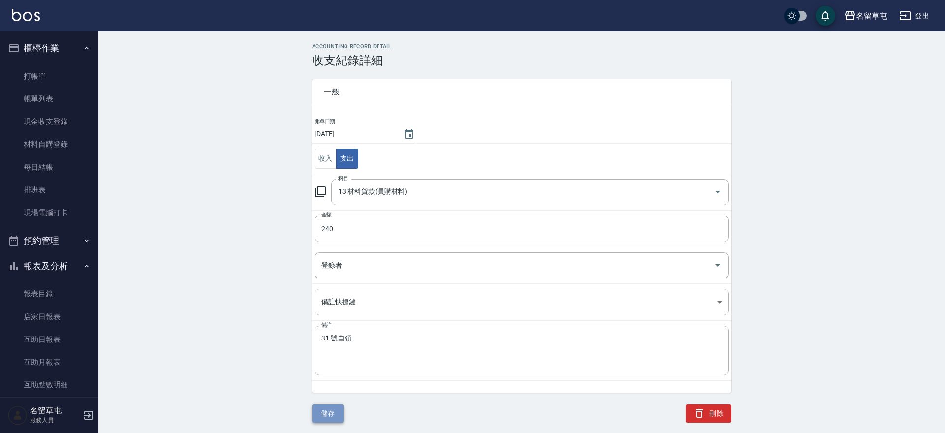
click at [329, 411] on button "儲存" at bounding box center [327, 413] width 31 height 18
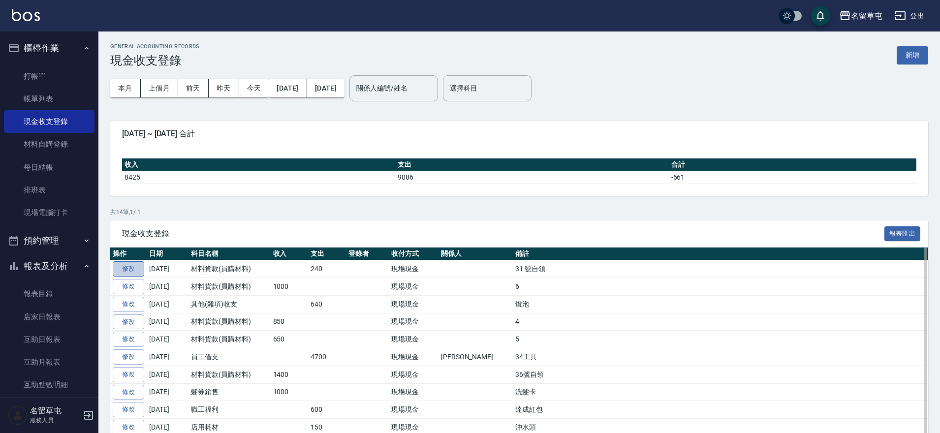
click at [124, 271] on link "修改" at bounding box center [128, 268] width 31 height 15
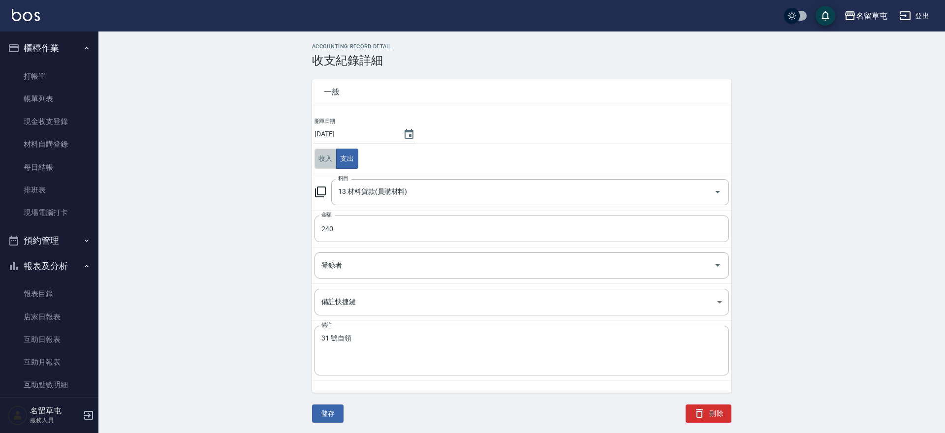
click at [331, 161] on button "收入" at bounding box center [325, 159] width 22 height 20
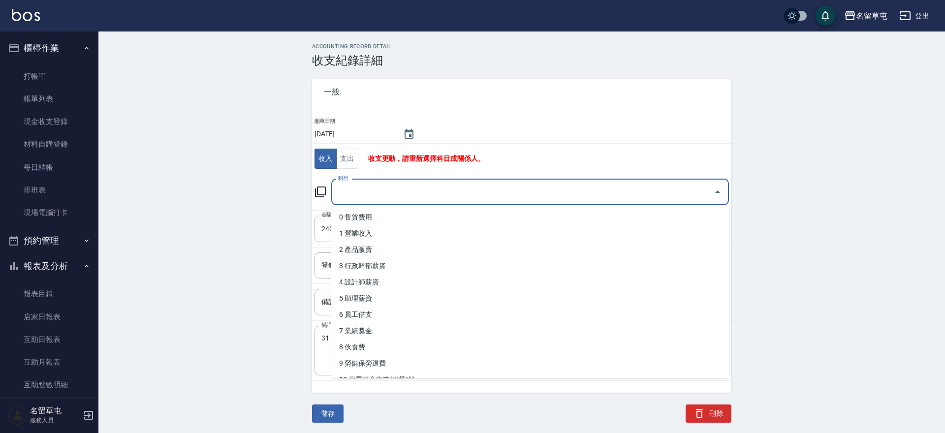
click at [380, 194] on input "科目" at bounding box center [523, 192] width 374 height 17
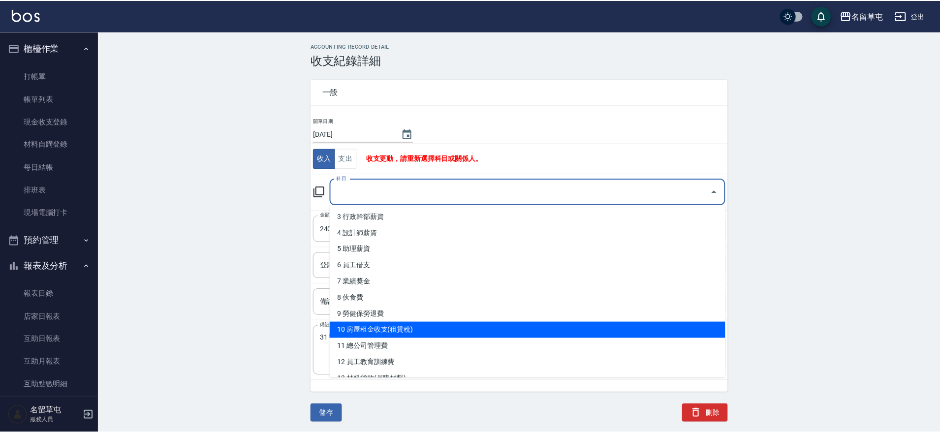
scroll to position [98, 0]
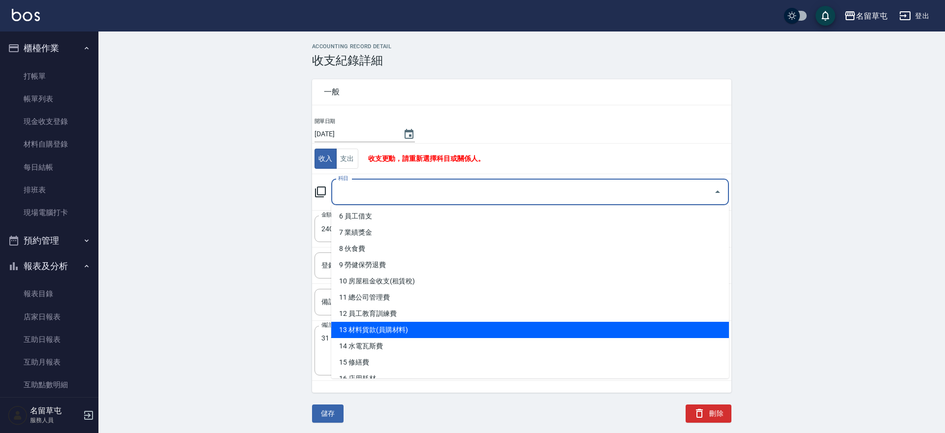
click at [373, 329] on li "13 材料貨款(員購材料)" at bounding box center [530, 330] width 398 height 16
type input "13 材料貨款(員購材料)"
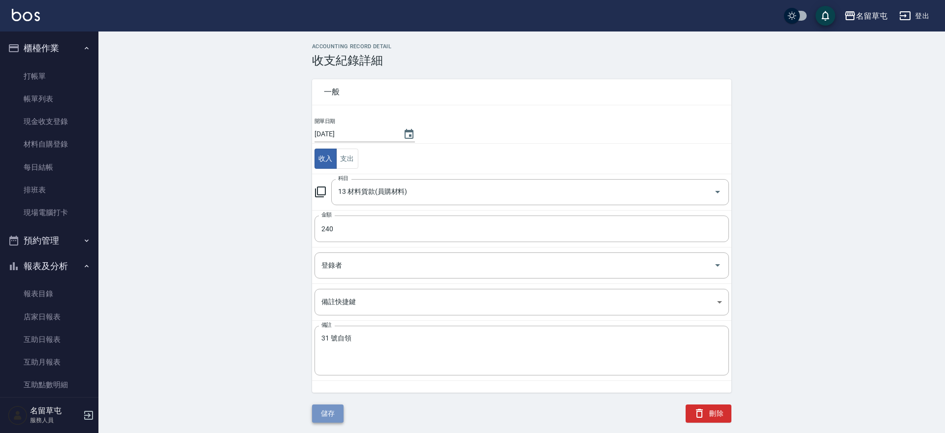
click at [329, 416] on button "儲存" at bounding box center [327, 413] width 31 height 18
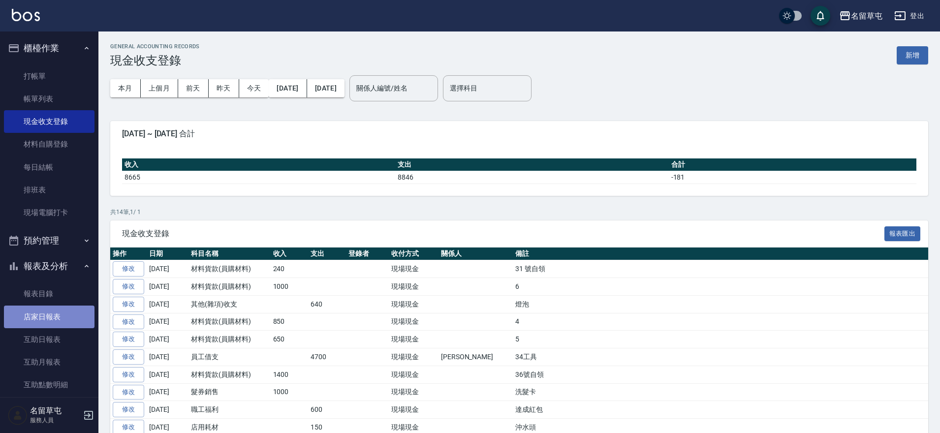
click at [60, 323] on link "店家日報表" at bounding box center [49, 317] width 91 height 23
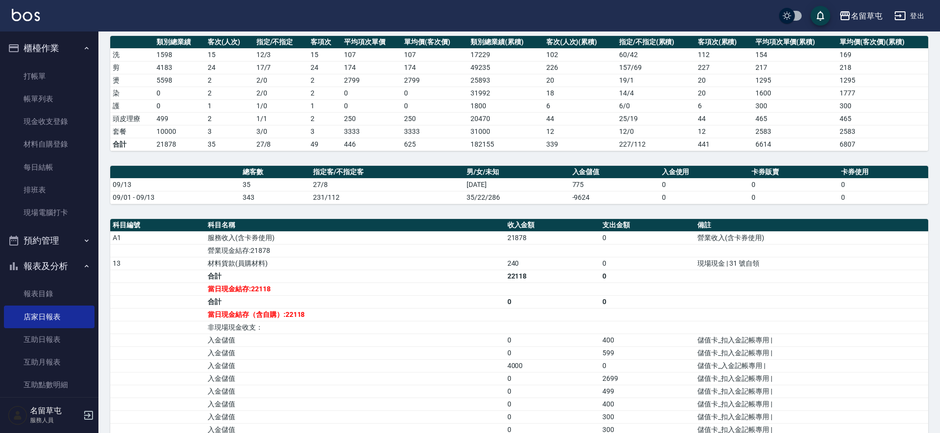
scroll to position [148, 0]
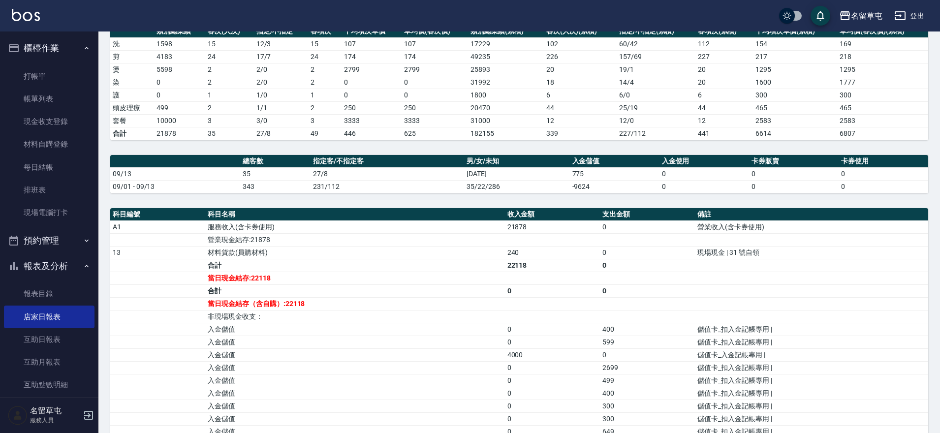
click at [513, 255] on td "240" at bounding box center [552, 252] width 95 height 13
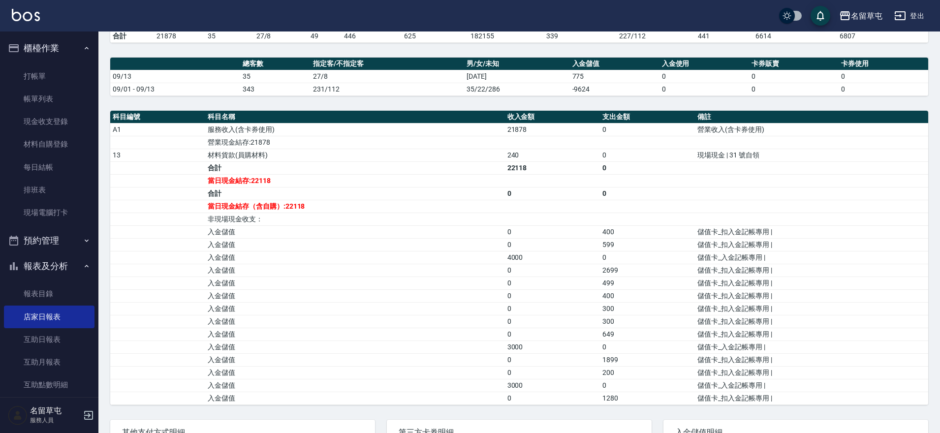
scroll to position [246, 0]
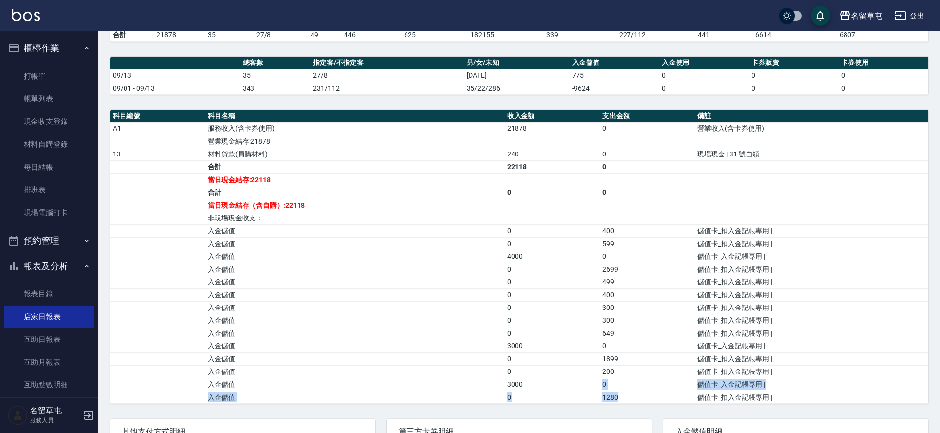
drag, startPoint x: 641, startPoint y: 400, endPoint x: 538, endPoint y: 386, distance: 103.7
click at [538, 386] on tbody "A1 服務收入(含卡券使用) 21878 0 營業收入(含卡券使用) 營業現金結存:21878 13 材料貨款(員購材料) 240 0 現場現金 | 31 號…" at bounding box center [519, 262] width 818 height 281
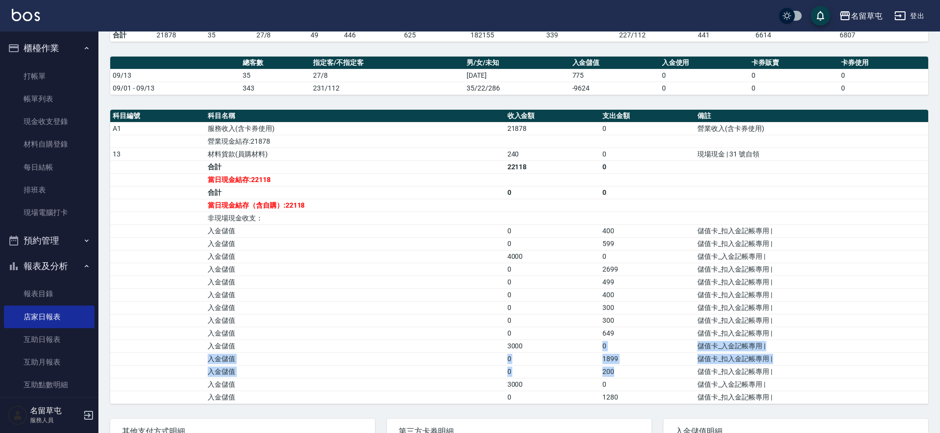
drag, startPoint x: 637, startPoint y: 365, endPoint x: 534, endPoint y: 352, distance: 103.6
click at [537, 351] on tbody "A1 服務收入(含卡券使用) 21878 0 營業收入(含卡券使用) 營業現金結存:21878 13 材料貨款(員購材料) 240 0 現場現金 | 31 號…" at bounding box center [519, 262] width 818 height 281
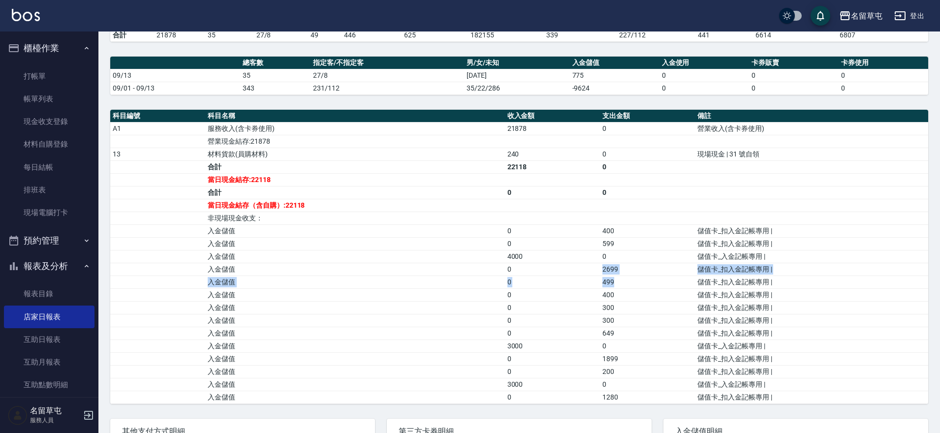
drag, startPoint x: 621, startPoint y: 281, endPoint x: 535, endPoint y: 263, distance: 88.5
click at [535, 263] on tbody "A1 服務收入(含卡券使用) 21878 0 營業收入(含卡券使用) 營業現金結存:21878 13 材料貨款(員購材料) 240 0 現場現金 | 31 號…" at bounding box center [519, 262] width 818 height 281
click at [617, 370] on td "200" at bounding box center [647, 371] width 95 height 13
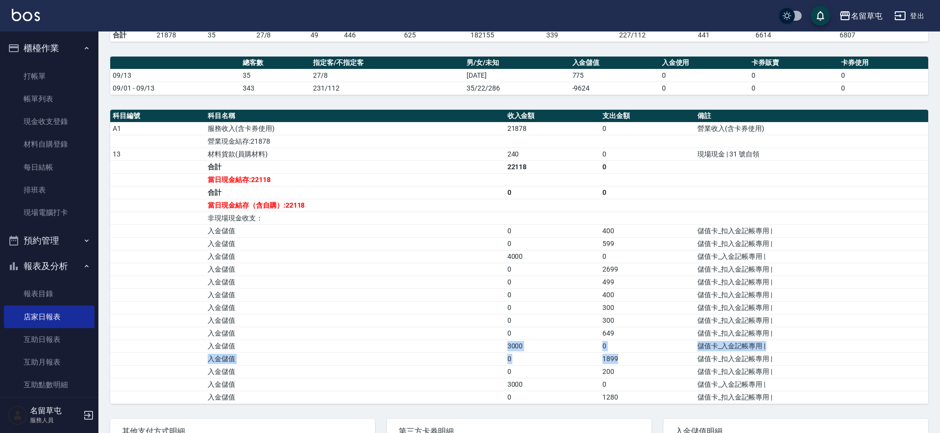
drag, startPoint x: 631, startPoint y: 358, endPoint x: 503, endPoint y: 343, distance: 128.8
click at [503, 343] on tbody "A1 服務收入(含卡券使用) 21878 0 營業收入(含卡券使用) 營業現金結存:21878 13 材料貨款(員購材料) 240 0 現場現金 | 31 號…" at bounding box center [519, 262] width 818 height 281
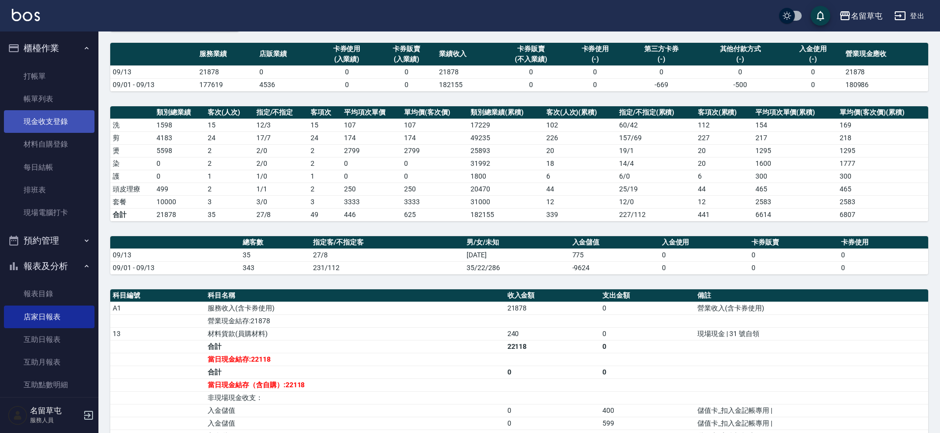
scroll to position [49, 0]
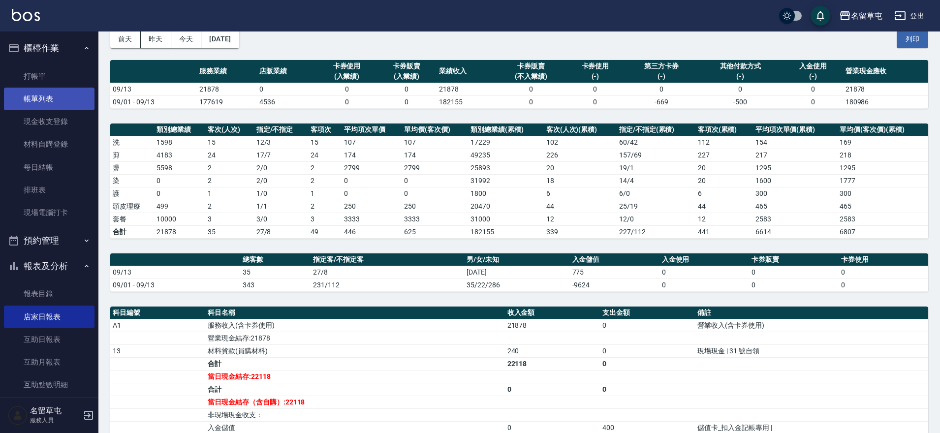
click at [37, 100] on link "帳單列表" at bounding box center [49, 99] width 91 height 23
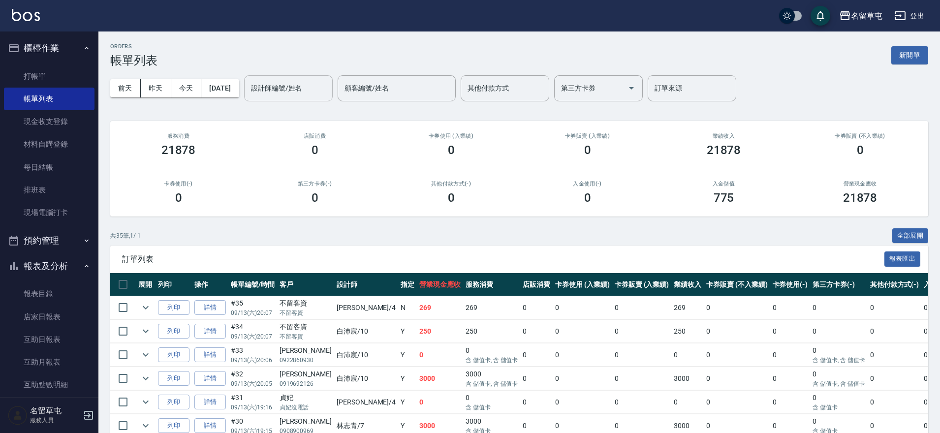
click at [314, 92] on input "設計師編號/姓名" at bounding box center [288, 88] width 80 height 17
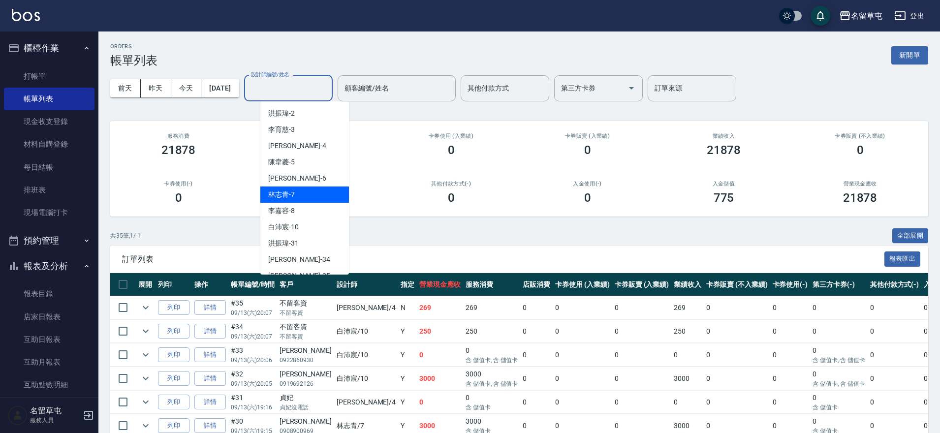
click at [286, 187] on div "[PERSON_NAME]-7" at bounding box center [304, 194] width 89 height 16
type input "[PERSON_NAME]-7"
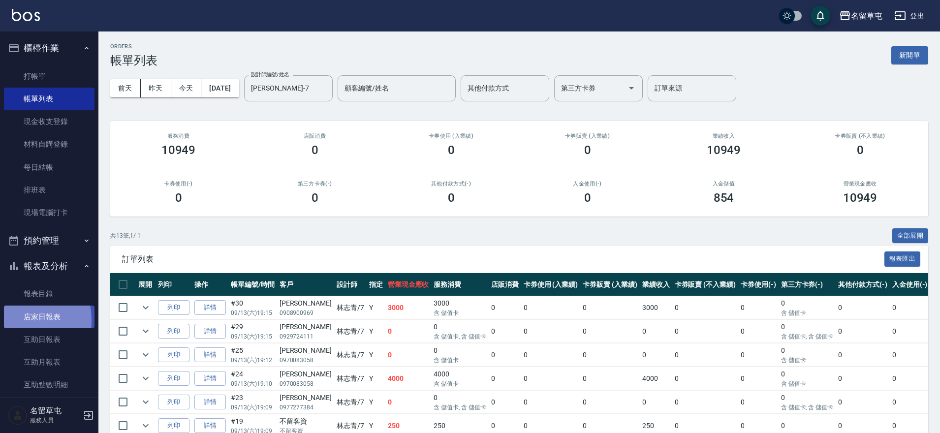
click at [8, 320] on link "店家日報表" at bounding box center [49, 317] width 91 height 23
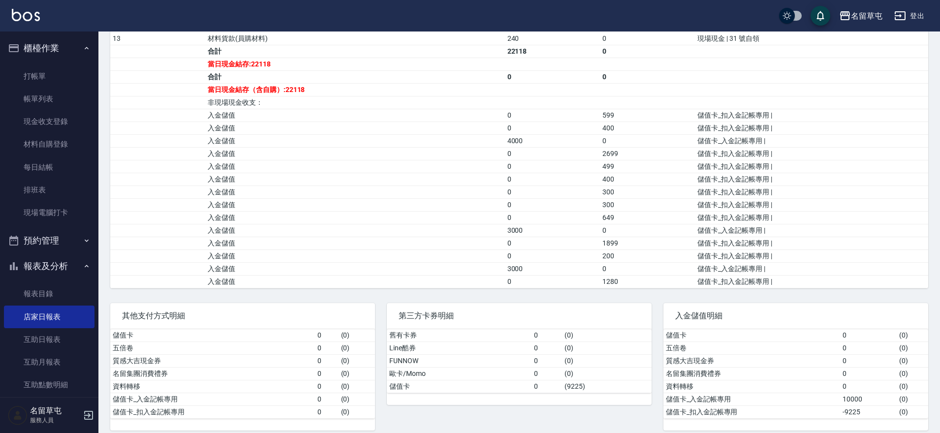
scroll to position [371, 0]
